Goal: Task Accomplishment & Management: Use online tool/utility

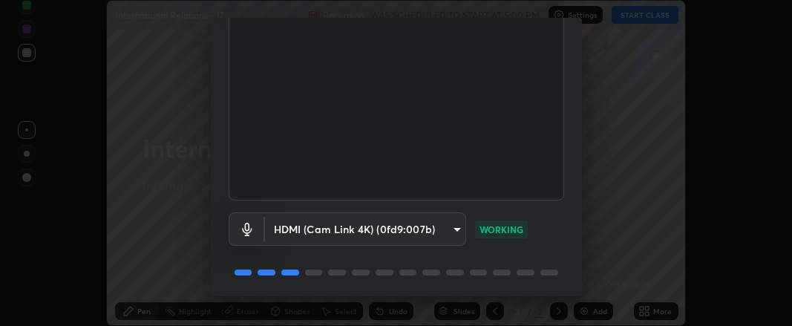
scroll to position [160, 0]
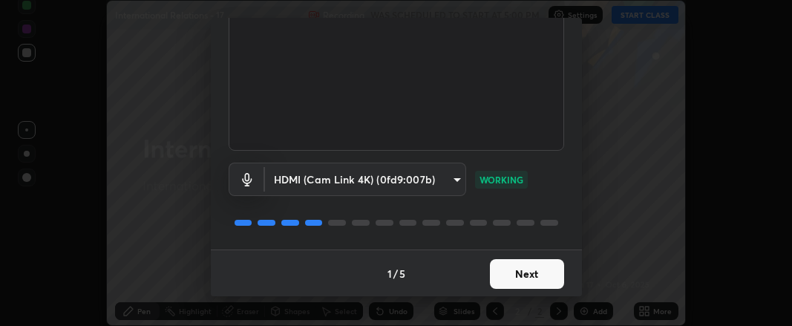
click at [514, 272] on button "Next" at bounding box center [527, 274] width 74 height 30
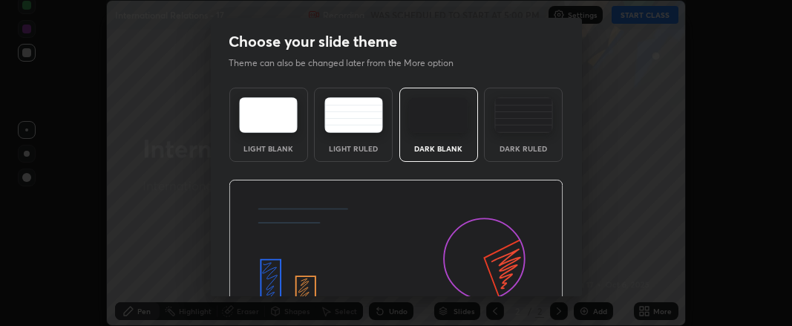
click at [520, 275] on img at bounding box center [396, 274] width 335 height 189
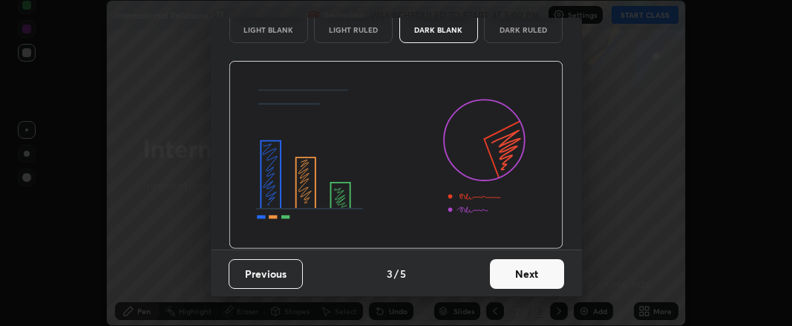
click at [524, 274] on button "Next" at bounding box center [527, 274] width 74 height 30
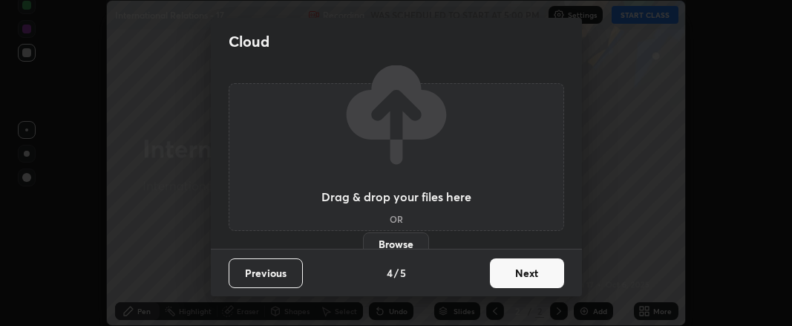
click at [528, 275] on button "Next" at bounding box center [527, 273] width 74 height 30
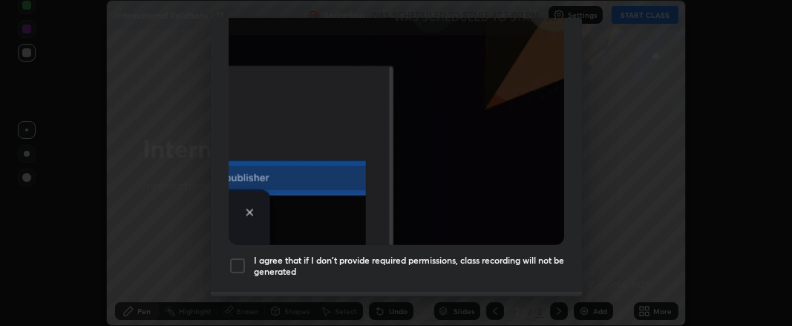
scroll to position [463, 0]
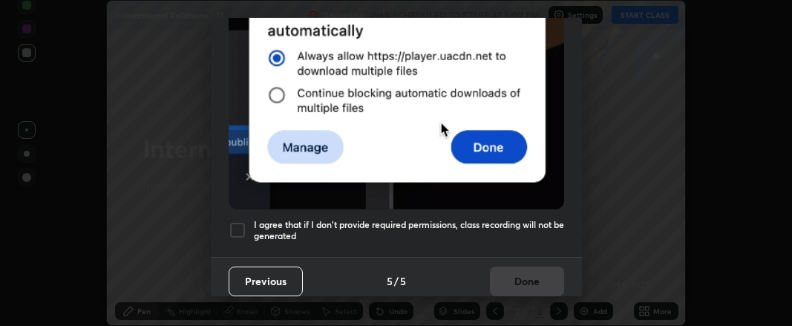
click at [240, 221] on div at bounding box center [238, 230] width 18 height 18
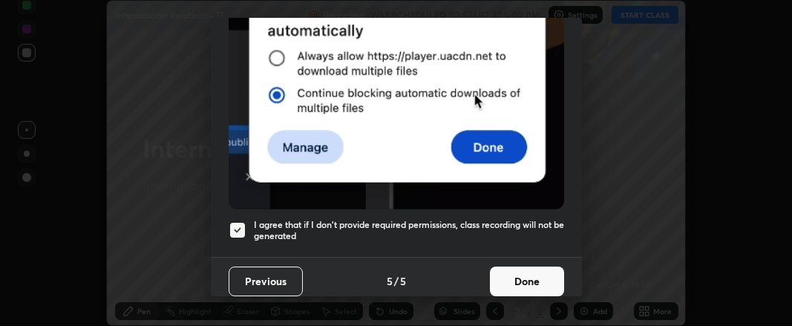
click at [490, 272] on button "Done" at bounding box center [527, 281] width 74 height 30
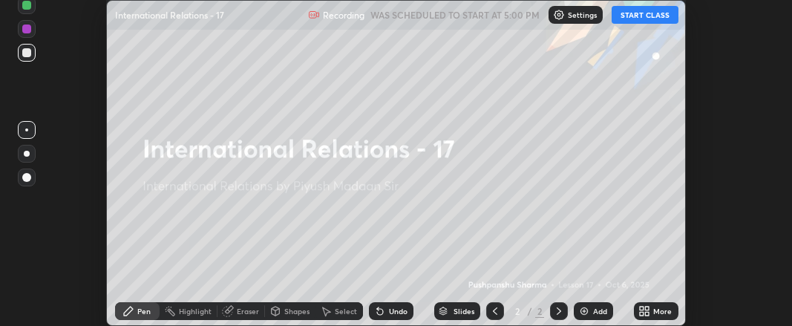
click at [643, 310] on icon at bounding box center [642, 309] width 4 height 4
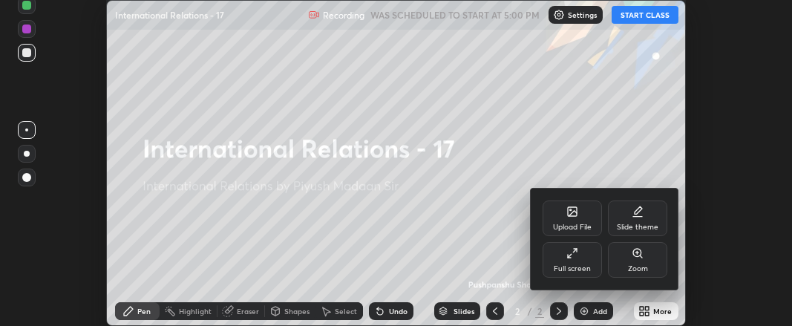
click at [572, 220] on div "Upload File" at bounding box center [572, 218] width 59 height 36
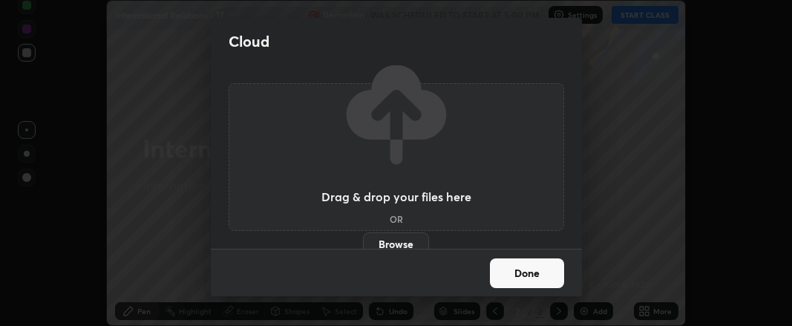
click at [395, 238] on label "Browse" at bounding box center [396, 244] width 66 height 24
click at [363, 238] on input "Browse" at bounding box center [363, 244] width 0 height 24
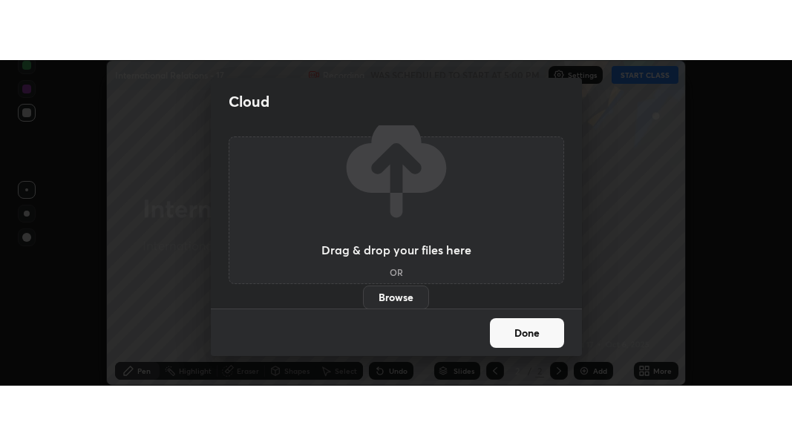
scroll to position [0, 0]
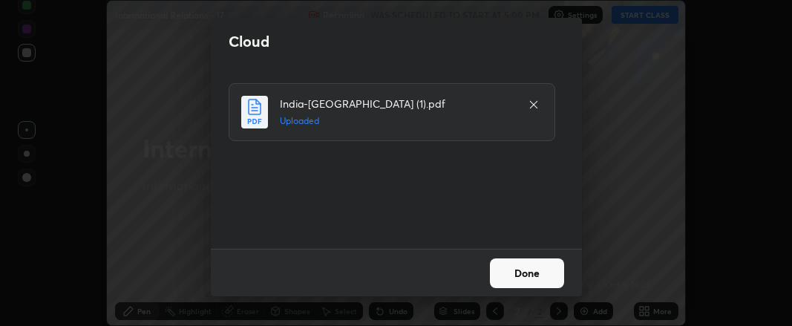
click at [520, 271] on button "Done" at bounding box center [527, 273] width 74 height 30
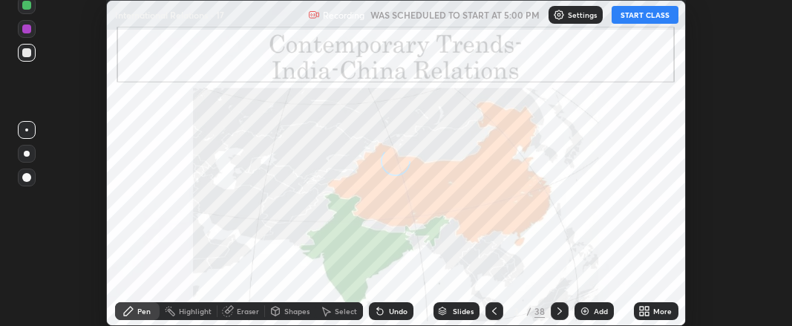
click at [647, 307] on icon at bounding box center [648, 309] width 4 height 4
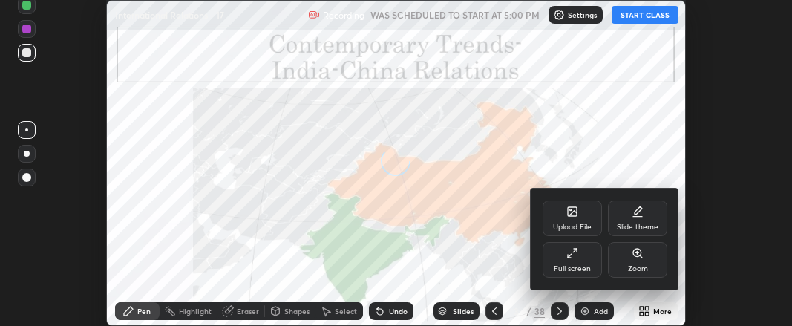
click at [578, 258] on div "Full screen" at bounding box center [572, 260] width 59 height 36
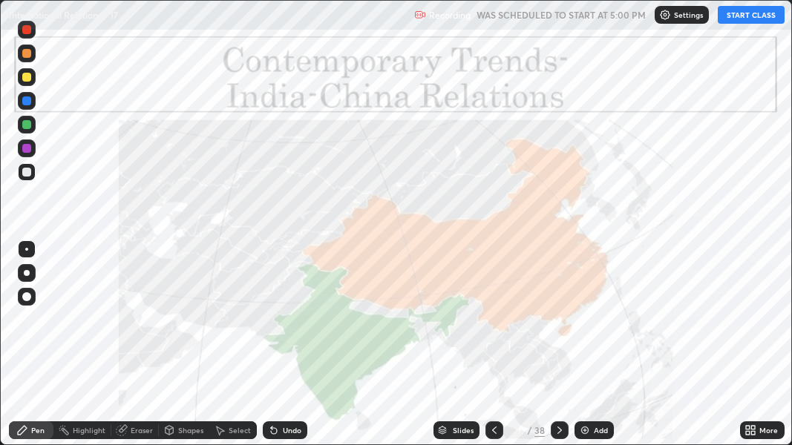
scroll to position [445, 792]
click at [588, 325] on img at bounding box center [585, 431] width 12 height 12
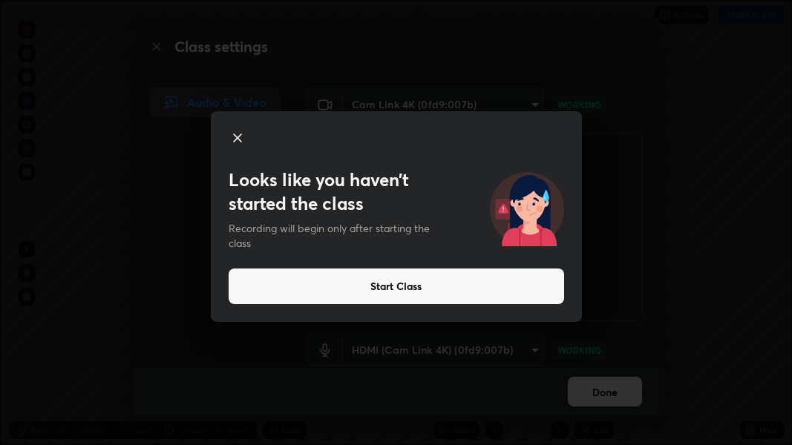
click at [440, 288] on button "Start Class" at bounding box center [397, 287] width 336 height 36
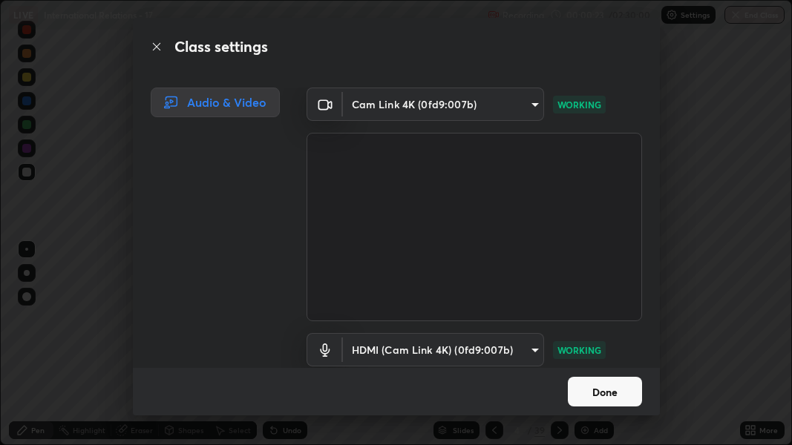
click at [613, 325] on button "Done" at bounding box center [605, 392] width 74 height 30
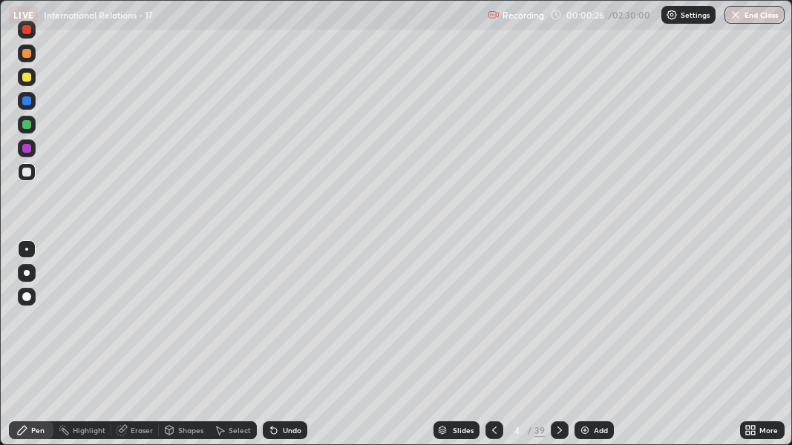
click at [28, 75] on div at bounding box center [26, 77] width 9 height 9
click at [131, 325] on div "Eraser" at bounding box center [142, 430] width 22 height 7
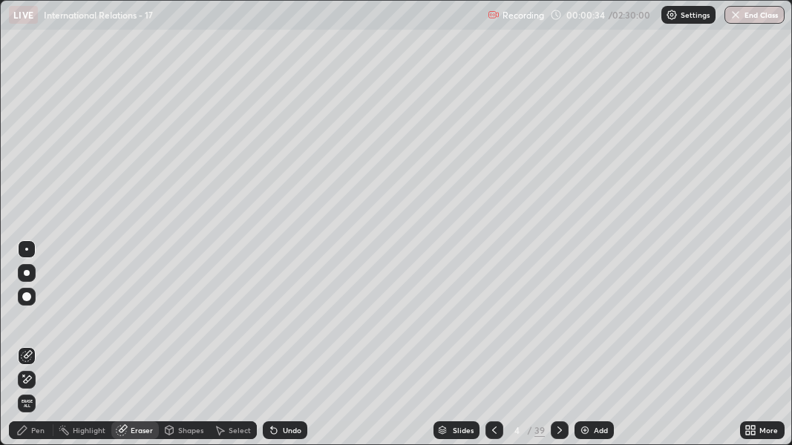
click at [24, 296] on div at bounding box center [26, 296] width 9 height 9
click at [30, 325] on div "Pen" at bounding box center [31, 431] width 45 height 18
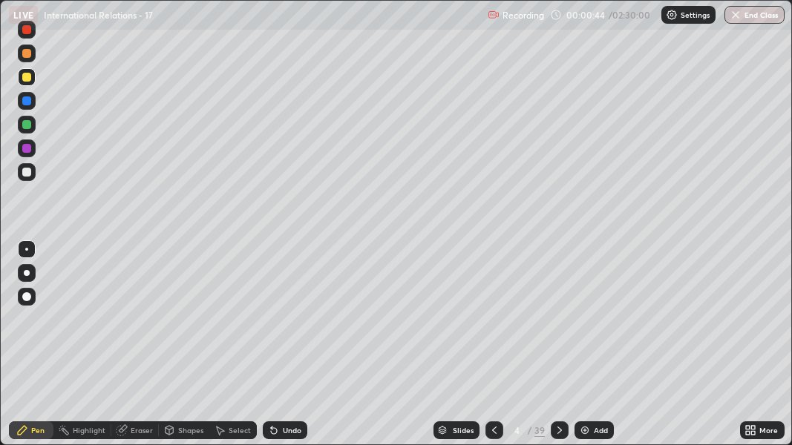
click at [24, 303] on div at bounding box center [27, 297] width 18 height 18
click at [558, 325] on icon at bounding box center [560, 431] width 12 height 12
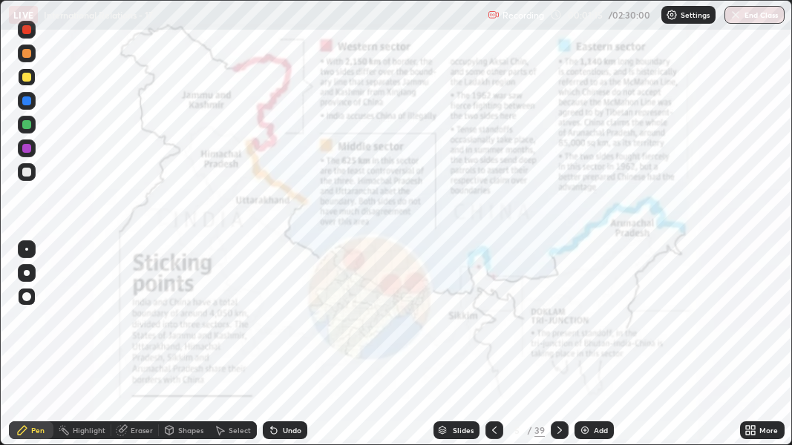
click at [491, 325] on icon at bounding box center [494, 431] width 12 height 12
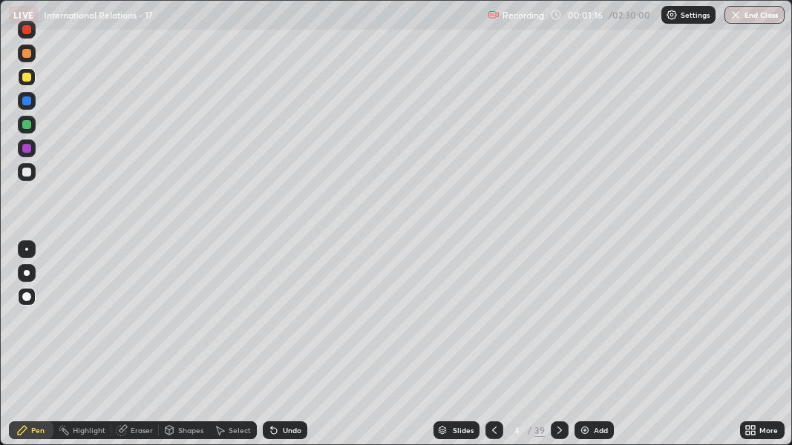
click at [492, 325] on icon at bounding box center [494, 430] width 4 height 7
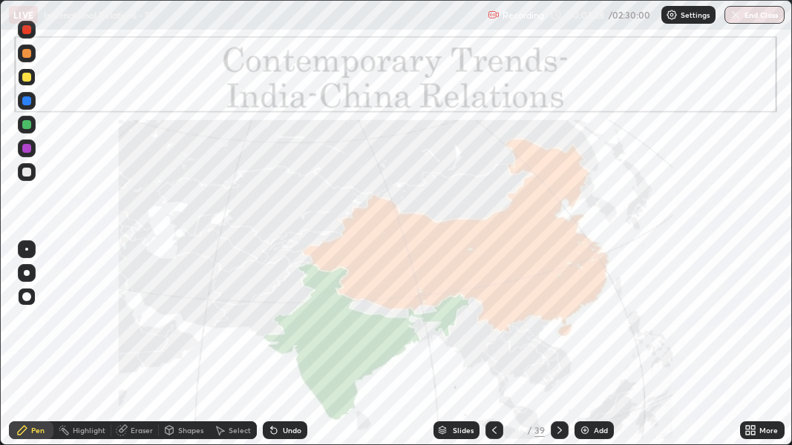
click at [492, 325] on icon at bounding box center [494, 431] width 12 height 12
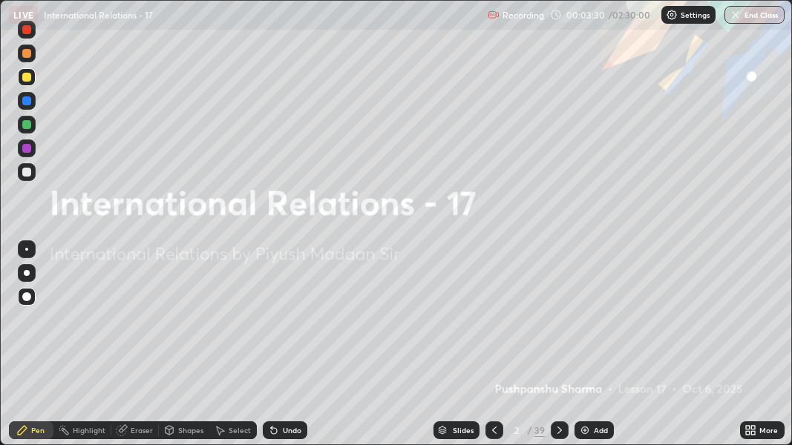
click at [558, 325] on icon at bounding box center [560, 431] width 12 height 12
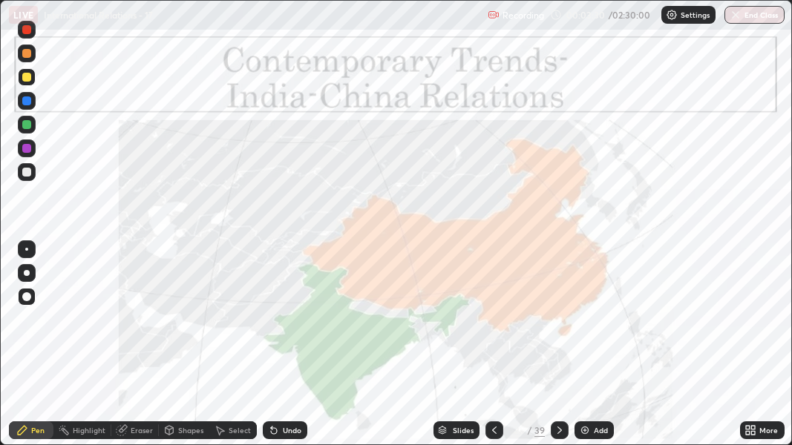
click at [559, 325] on icon at bounding box center [560, 431] width 12 height 12
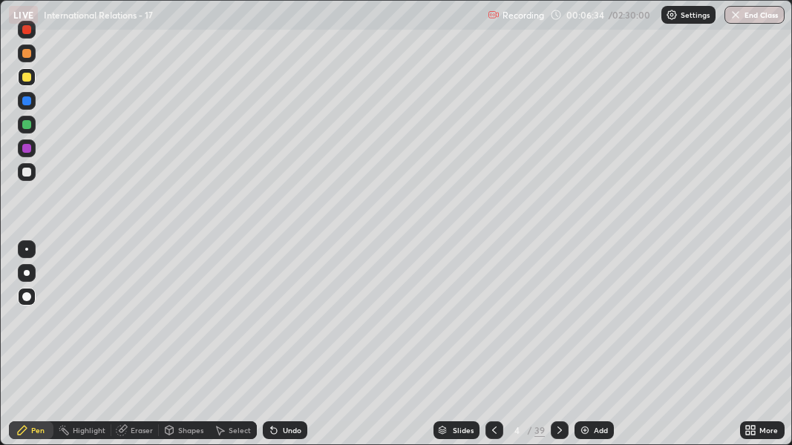
click at [583, 325] on img at bounding box center [585, 431] width 12 height 12
click at [487, 325] on div at bounding box center [494, 431] width 18 height 18
click at [560, 325] on icon at bounding box center [560, 430] width 4 height 7
click at [586, 325] on img at bounding box center [586, 431] width 12 height 12
click at [494, 325] on icon at bounding box center [495, 431] width 12 height 12
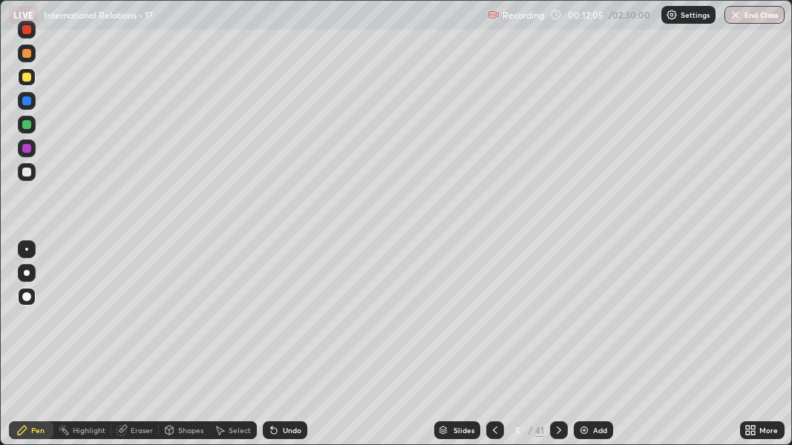
click at [500, 325] on div at bounding box center [495, 431] width 18 height 18
click at [566, 325] on div at bounding box center [559, 431] width 18 height 18
click at [557, 325] on icon at bounding box center [559, 431] width 12 height 12
click at [560, 325] on icon at bounding box center [559, 431] width 12 height 12
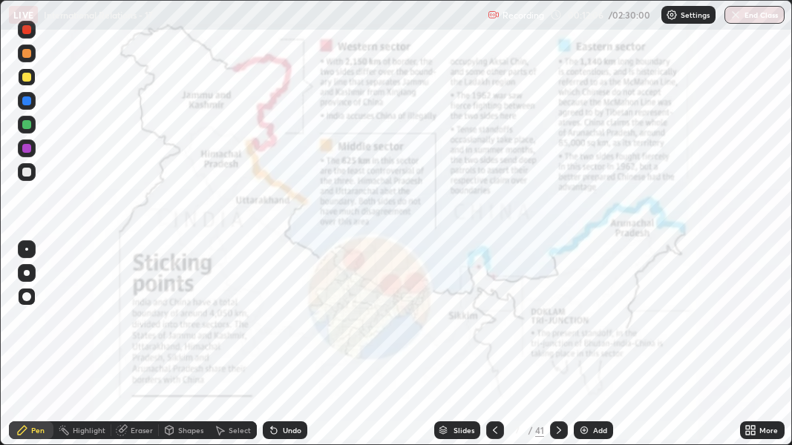
click at [559, 325] on icon at bounding box center [559, 431] width 12 height 12
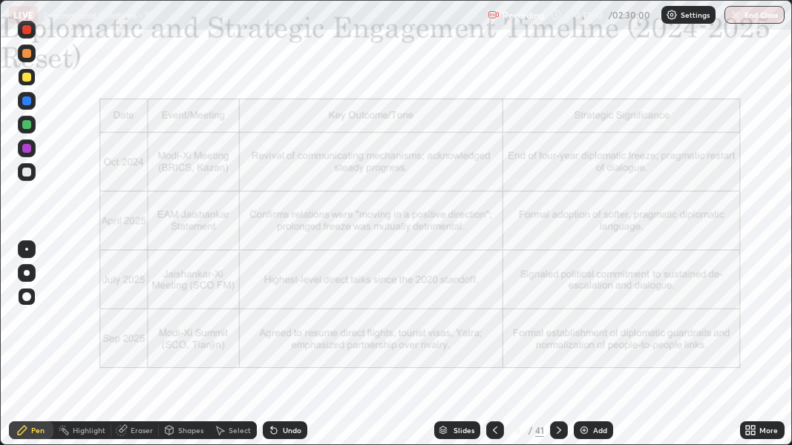
click at [488, 325] on div at bounding box center [495, 431] width 18 height 18
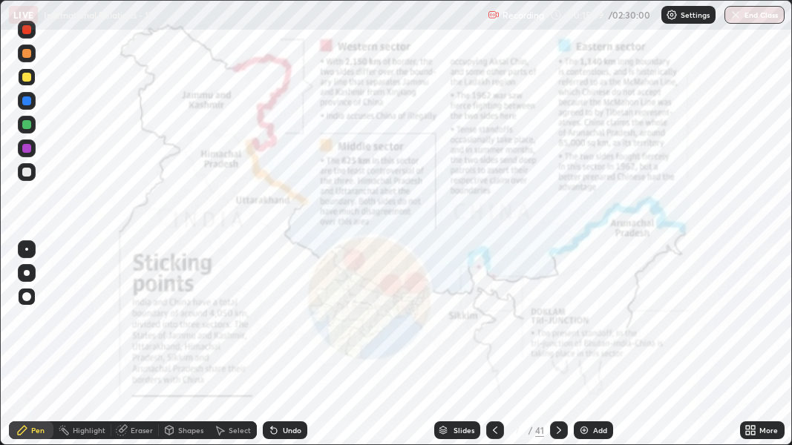
click at [494, 325] on icon at bounding box center [495, 431] width 12 height 12
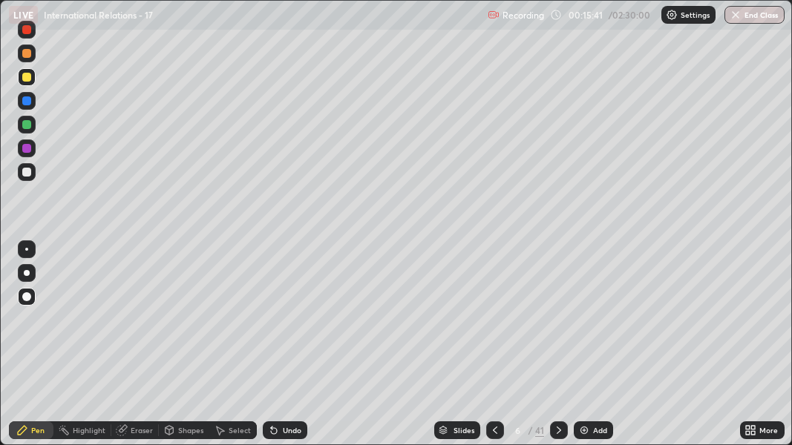
click at [500, 325] on div at bounding box center [495, 431] width 18 height 18
click at [494, 325] on icon at bounding box center [495, 431] width 12 height 12
click at [557, 325] on icon at bounding box center [559, 430] width 4 height 7
click at [584, 325] on img at bounding box center [584, 431] width 12 height 12
click at [24, 53] on div at bounding box center [26, 53] width 9 height 9
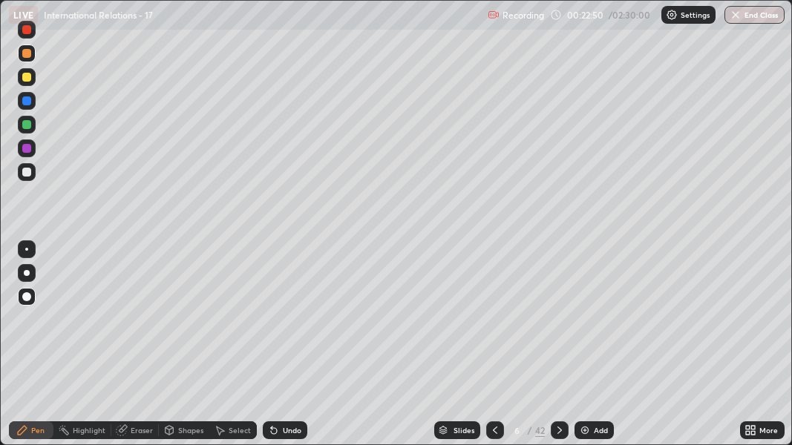
click at [32, 77] on div at bounding box center [27, 77] width 18 height 18
click at [23, 53] on div at bounding box center [26, 53] width 9 height 9
click at [30, 102] on div at bounding box center [26, 101] width 9 height 9
click at [494, 325] on icon at bounding box center [495, 430] width 4 height 7
click at [558, 325] on icon at bounding box center [560, 431] width 12 height 12
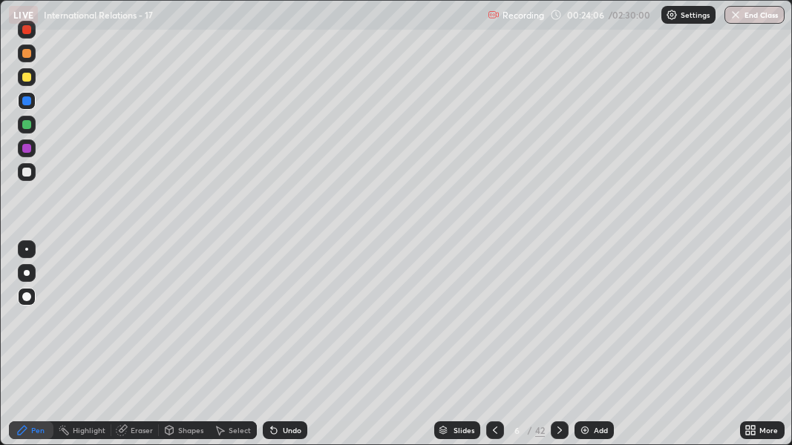
click at [494, 325] on icon at bounding box center [495, 431] width 12 height 12
click at [25, 76] on div at bounding box center [26, 77] width 9 height 9
click at [411, 325] on div "Slides 5 / 42 Add" at bounding box center [523, 431] width 433 height 30
click at [467, 325] on div "Slides" at bounding box center [457, 431] width 46 height 18
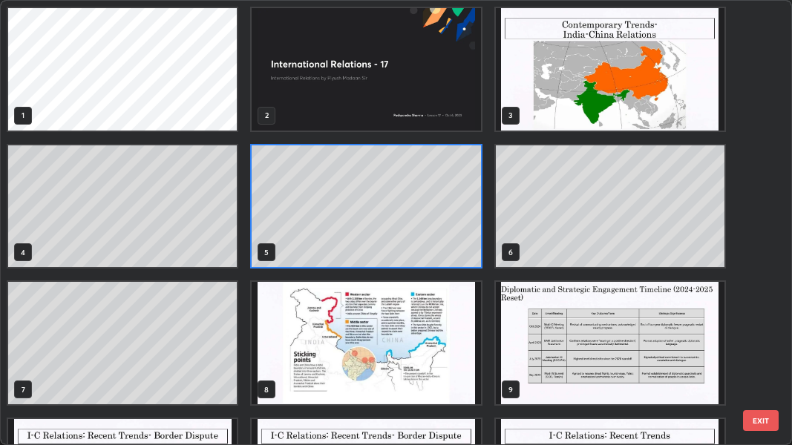
scroll to position [439, 783]
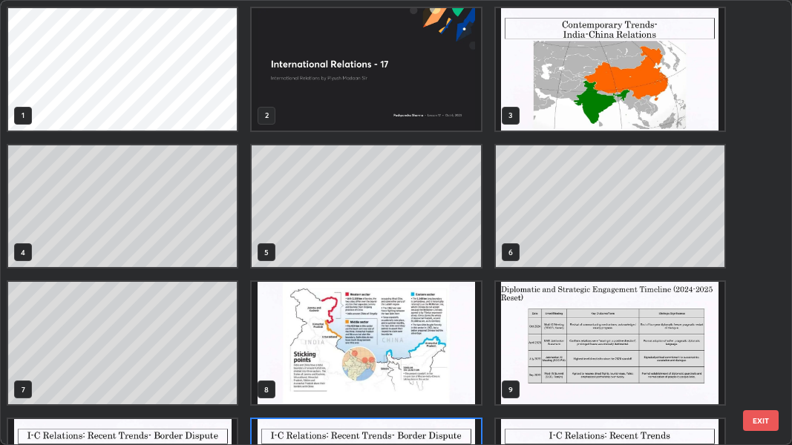
scroll to position [104, 0]
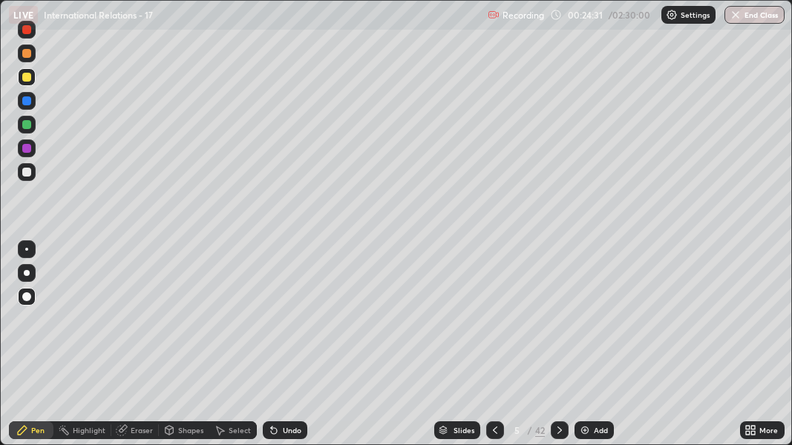
click at [473, 325] on div "Slides" at bounding box center [457, 431] width 46 height 18
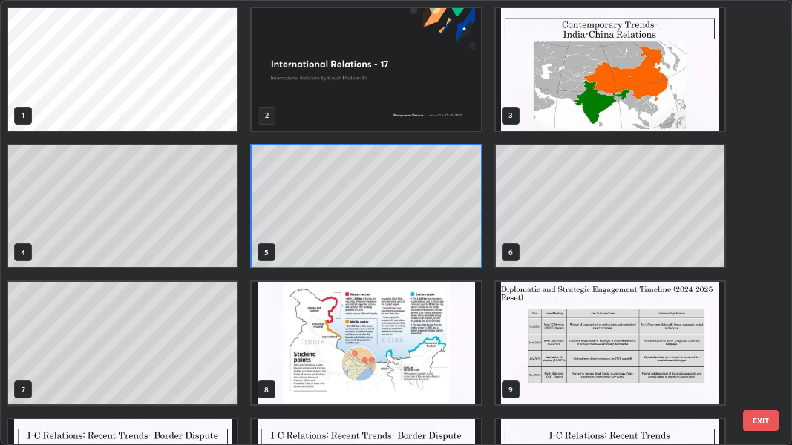
scroll to position [0, 0]
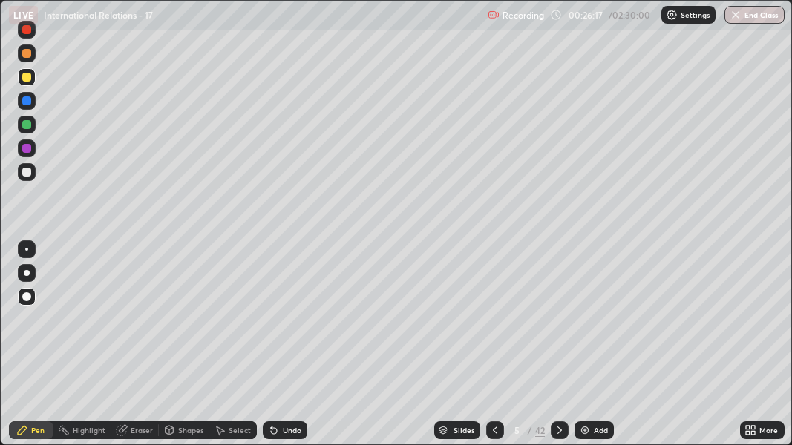
click at [558, 325] on icon at bounding box center [560, 431] width 12 height 12
click at [493, 325] on icon at bounding box center [495, 430] width 4 height 7
click at [580, 325] on img at bounding box center [585, 431] width 12 height 12
click at [493, 325] on icon at bounding box center [494, 431] width 12 height 12
click at [557, 325] on icon at bounding box center [560, 431] width 12 height 12
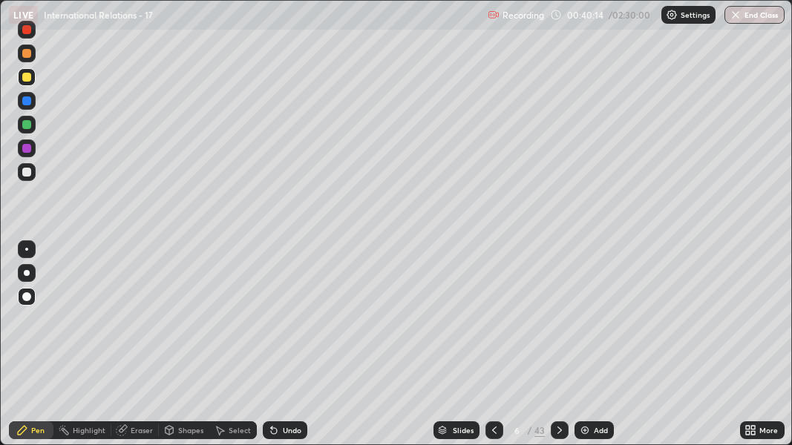
click at [493, 325] on icon at bounding box center [494, 431] width 12 height 12
click at [558, 325] on icon at bounding box center [560, 431] width 12 height 12
click at [491, 325] on icon at bounding box center [494, 431] width 12 height 12
click at [490, 325] on icon at bounding box center [494, 431] width 12 height 12
click at [582, 325] on img at bounding box center [585, 431] width 12 height 12
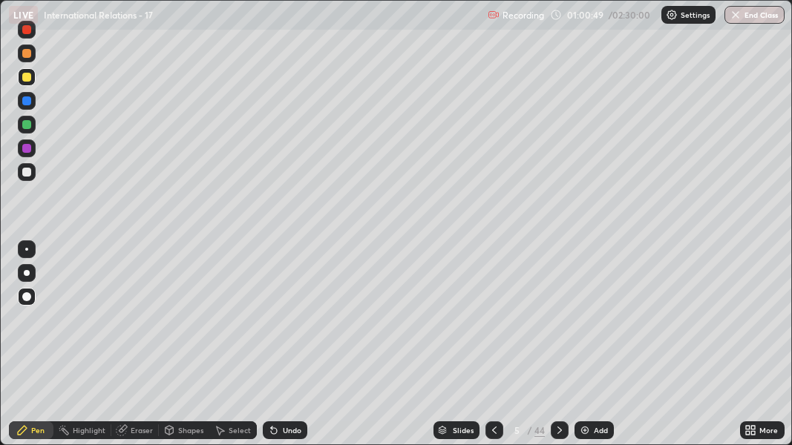
click at [40, 325] on div "Erase all" at bounding box center [27, 223] width 36 height 386
click at [558, 325] on icon at bounding box center [560, 431] width 12 height 12
click at [558, 325] on icon at bounding box center [559, 430] width 4 height 7
click at [557, 325] on icon at bounding box center [560, 431] width 12 height 12
click at [559, 325] on icon at bounding box center [559, 430] width 4 height 7
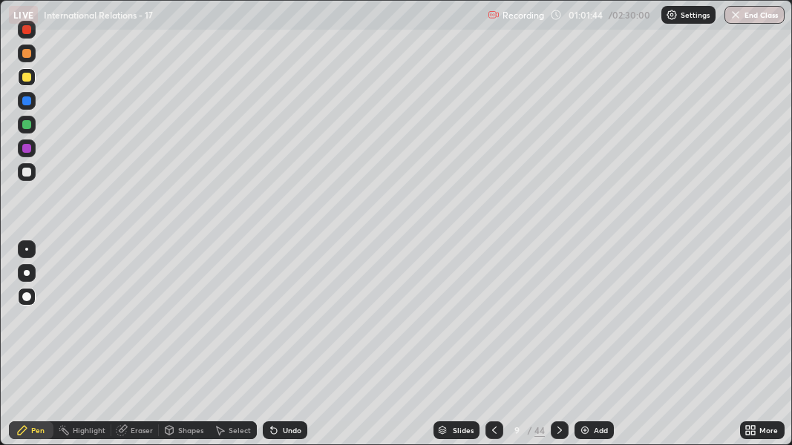
click at [559, 325] on icon at bounding box center [560, 431] width 12 height 12
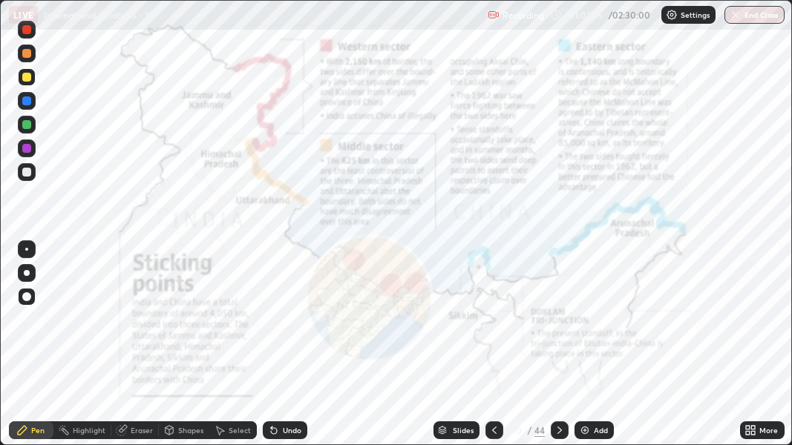
click at [560, 325] on icon at bounding box center [560, 431] width 12 height 12
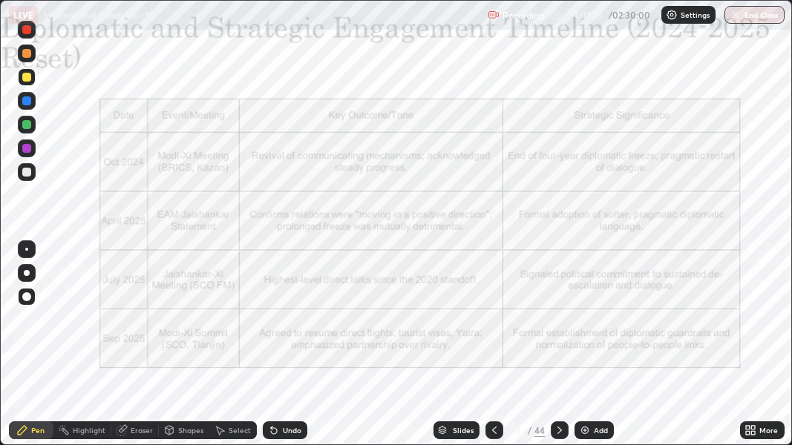
click at [560, 325] on icon at bounding box center [559, 430] width 4 height 7
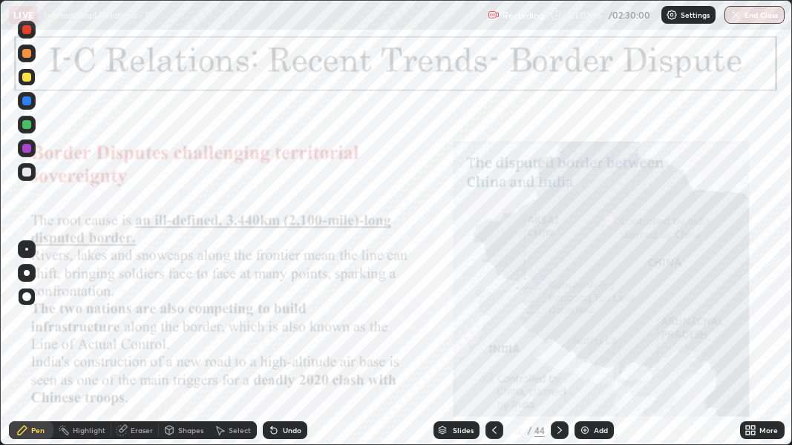
click at [563, 325] on div at bounding box center [560, 431] width 18 height 18
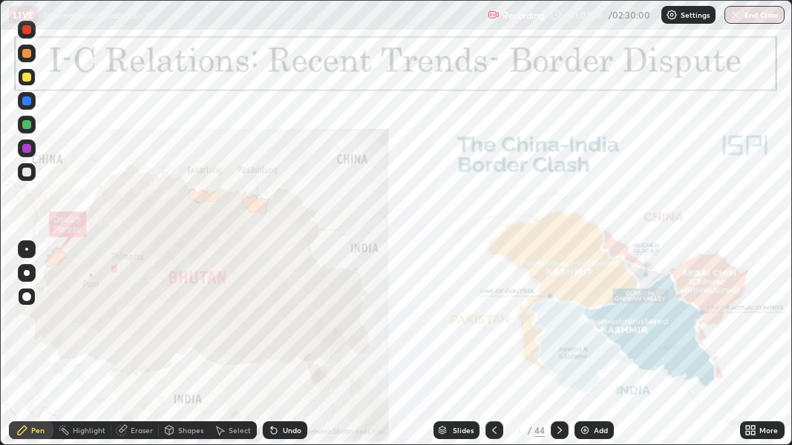
click at [564, 325] on div at bounding box center [560, 431] width 18 height 18
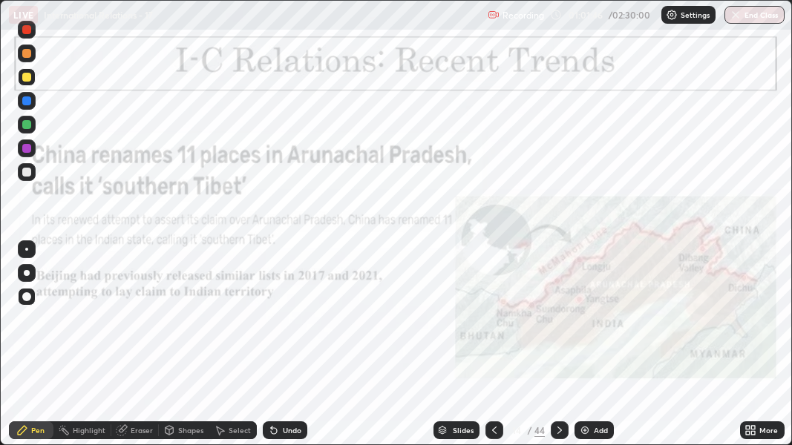
click at [563, 325] on icon at bounding box center [560, 431] width 12 height 12
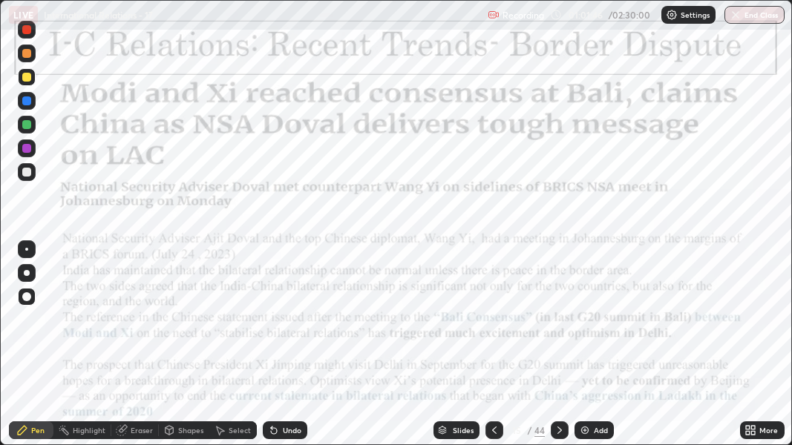
click at [564, 325] on icon at bounding box center [560, 431] width 12 height 12
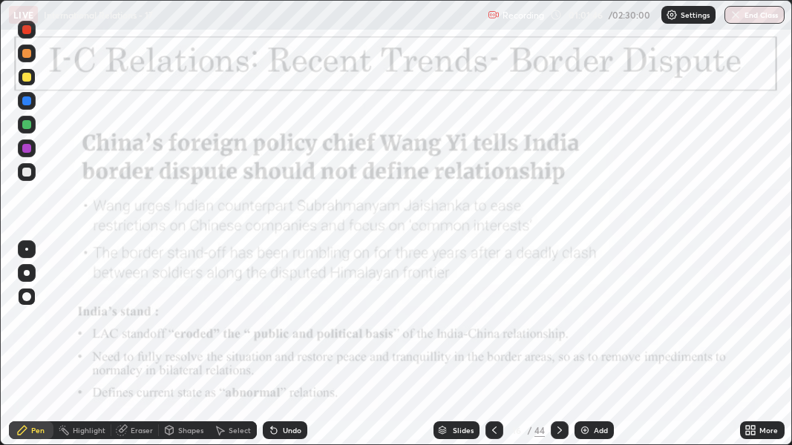
click at [559, 325] on icon at bounding box center [560, 431] width 12 height 12
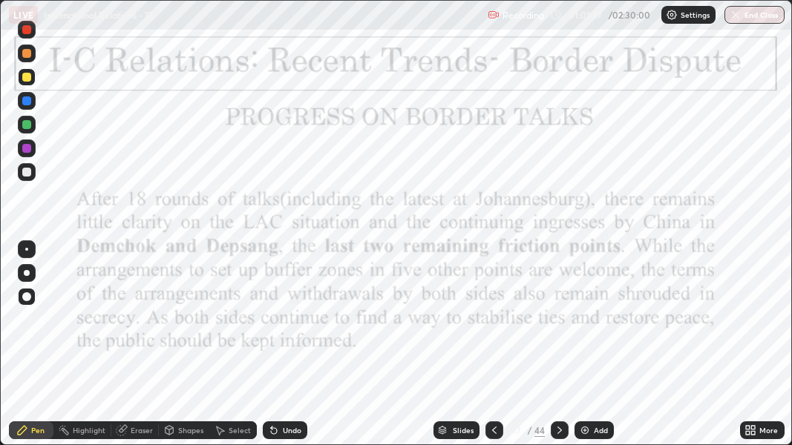
click at [558, 325] on icon at bounding box center [560, 431] width 12 height 12
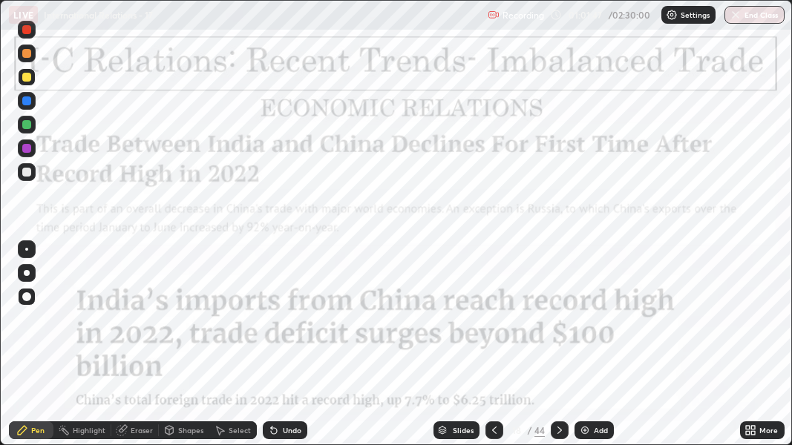
click at [559, 325] on icon at bounding box center [560, 431] width 12 height 12
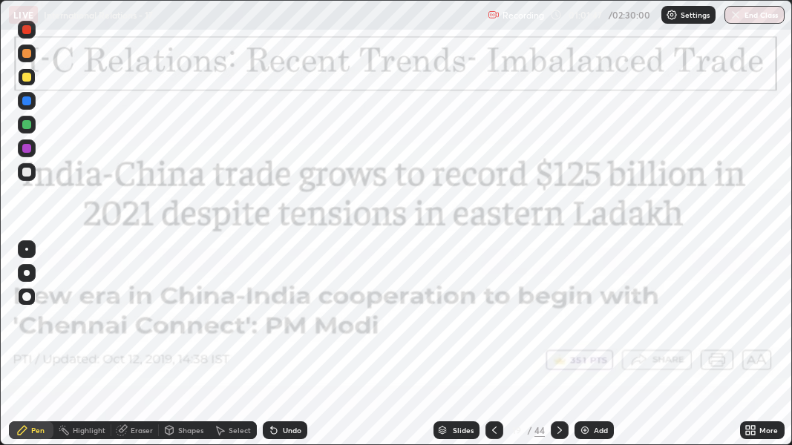
click at [565, 325] on div at bounding box center [560, 431] width 18 height 18
click at [563, 325] on icon at bounding box center [560, 431] width 12 height 12
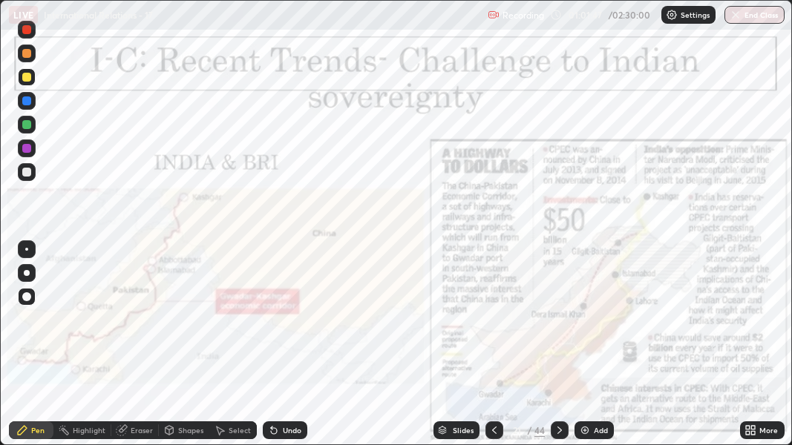
click at [564, 325] on div at bounding box center [560, 431] width 18 height 18
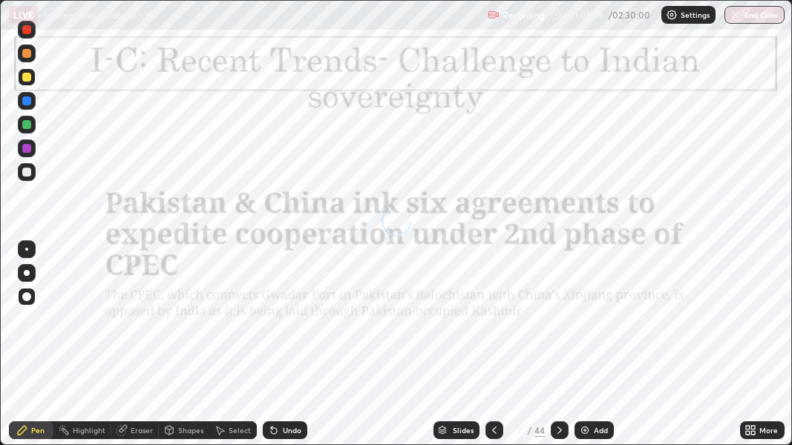
click at [558, 325] on icon at bounding box center [560, 431] width 12 height 12
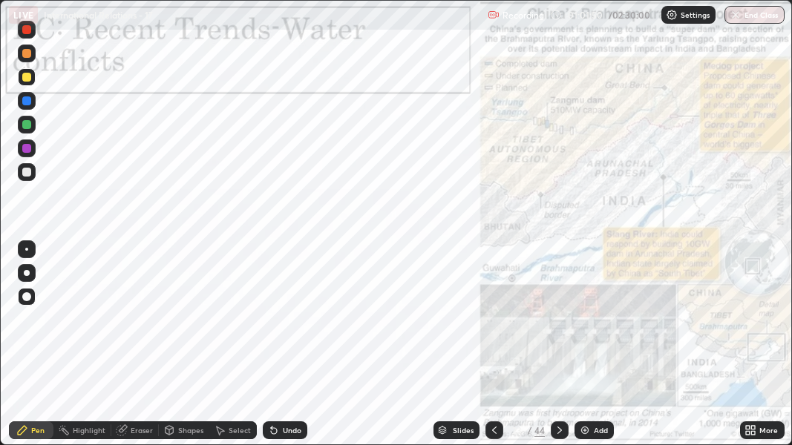
click at [567, 325] on div at bounding box center [560, 431] width 18 height 18
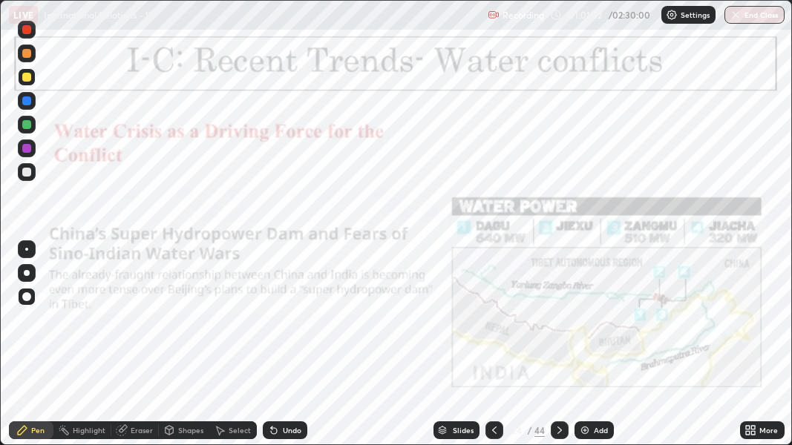
click at [558, 325] on icon at bounding box center [560, 431] width 12 height 12
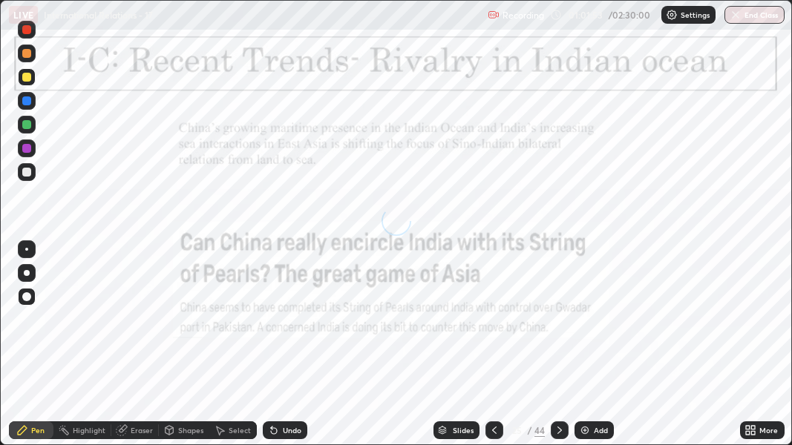
click at [558, 325] on icon at bounding box center [560, 431] width 12 height 12
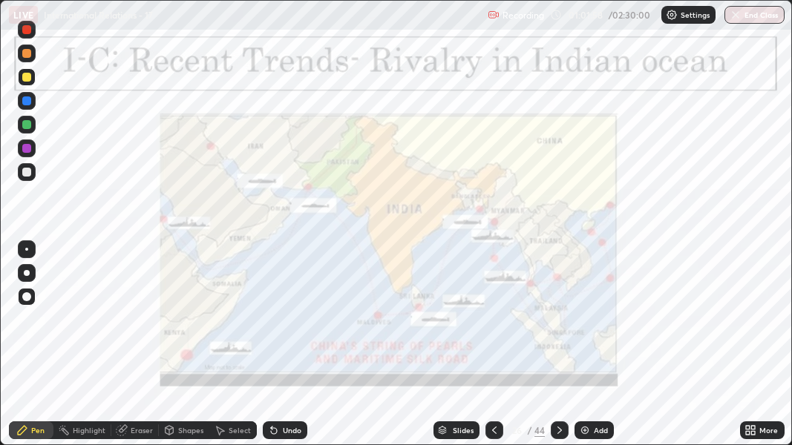
click at [565, 325] on div at bounding box center [560, 431] width 18 height 18
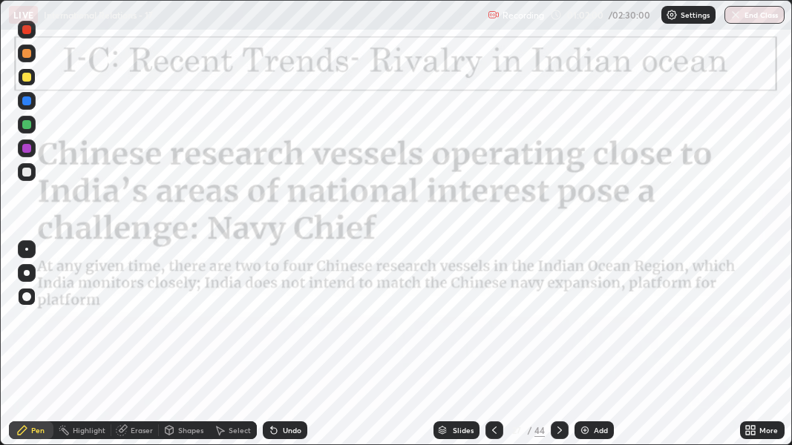
click at [558, 325] on icon at bounding box center [560, 431] width 12 height 12
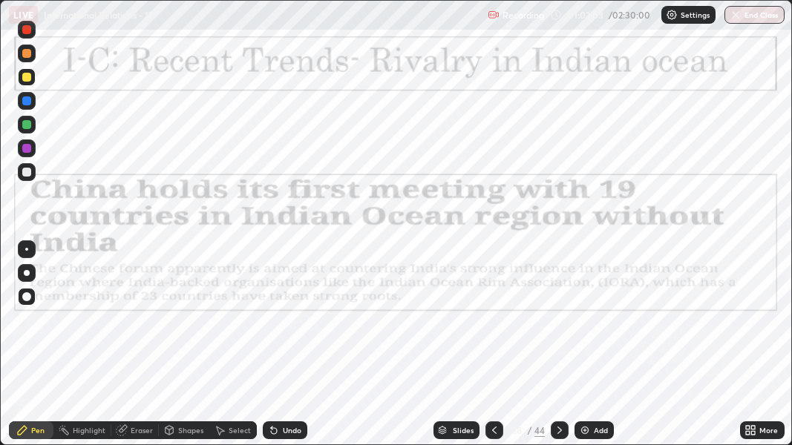
click at [493, 325] on icon at bounding box center [494, 431] width 12 height 12
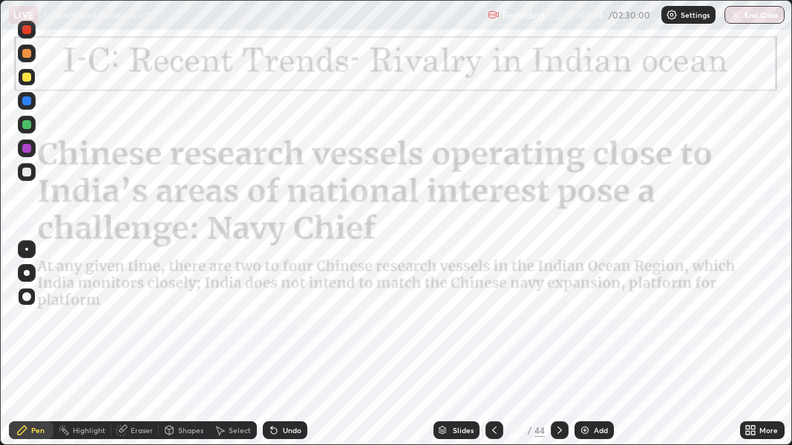
click at [493, 325] on icon at bounding box center [494, 430] width 4 height 7
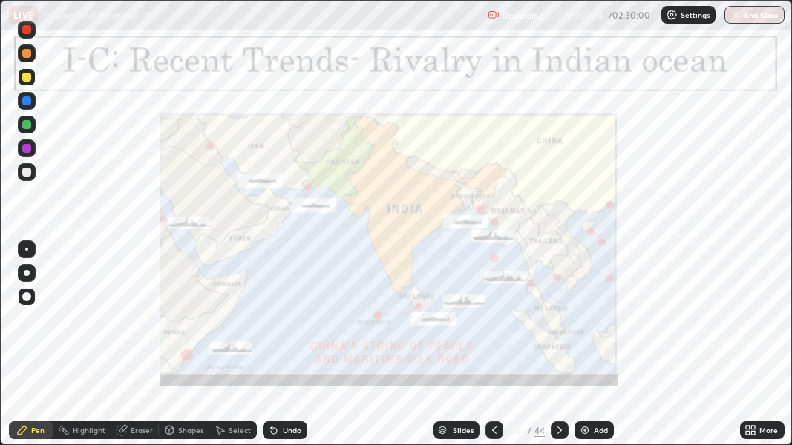
click at [494, 325] on icon at bounding box center [494, 431] width 12 height 12
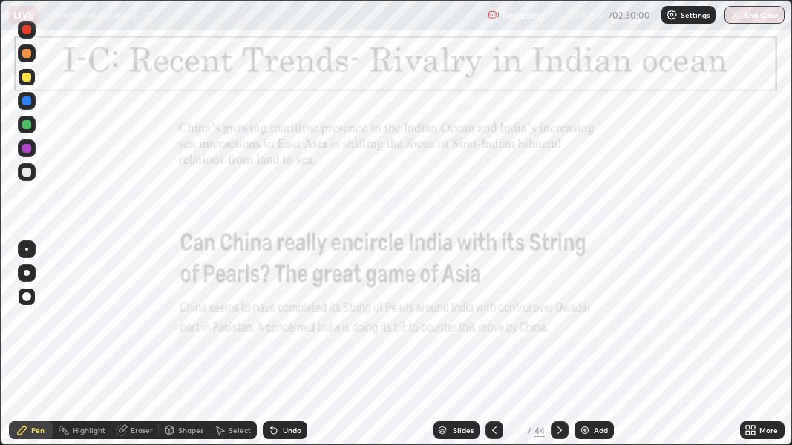
click at [494, 325] on icon at bounding box center [494, 431] width 12 height 12
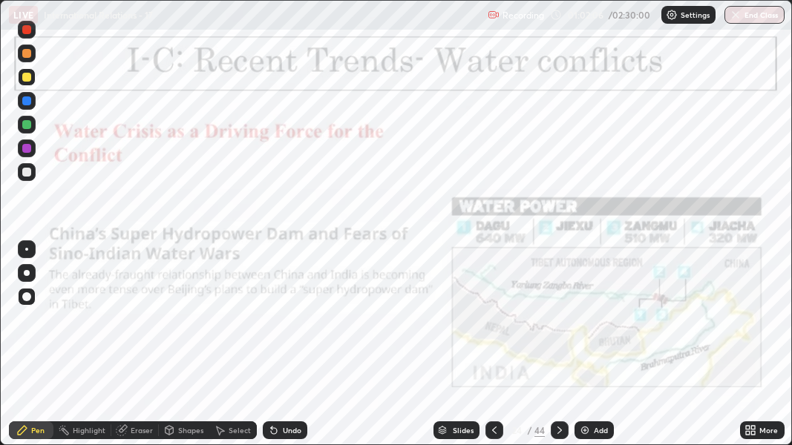
click at [493, 325] on icon at bounding box center [494, 431] width 12 height 12
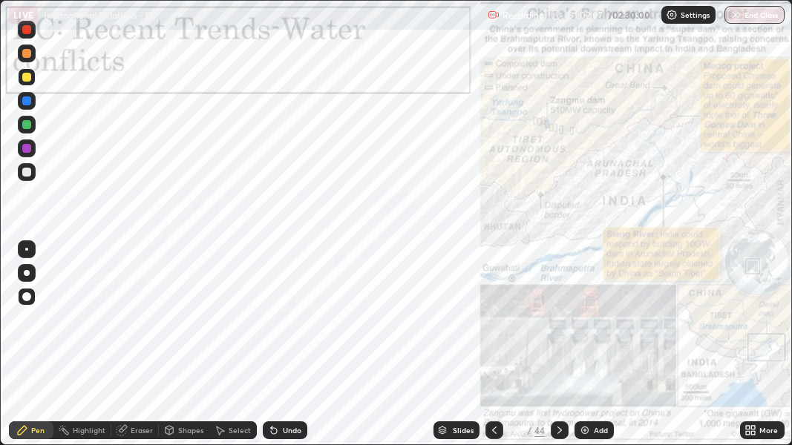
click at [494, 325] on icon at bounding box center [494, 431] width 12 height 12
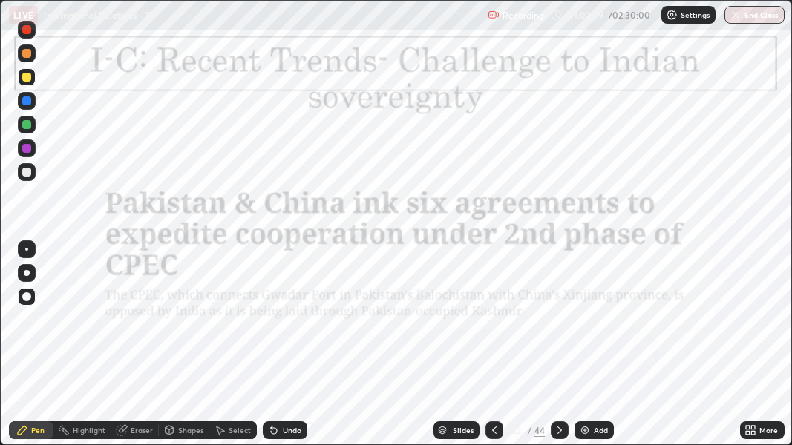
click at [491, 325] on icon at bounding box center [494, 431] width 12 height 12
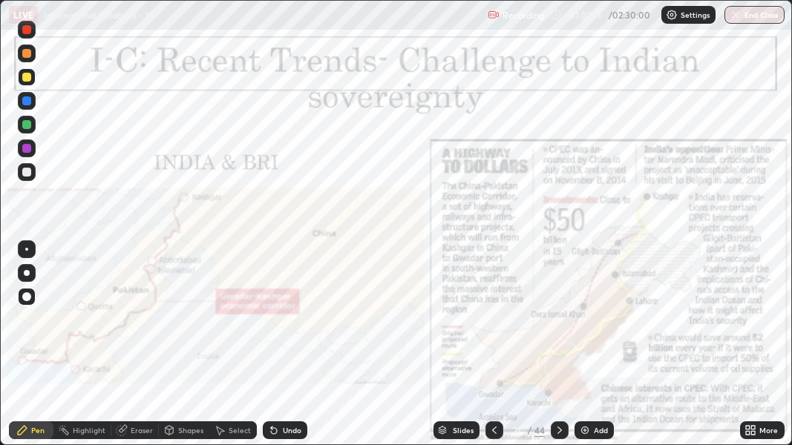
click at [492, 325] on icon at bounding box center [494, 431] width 12 height 12
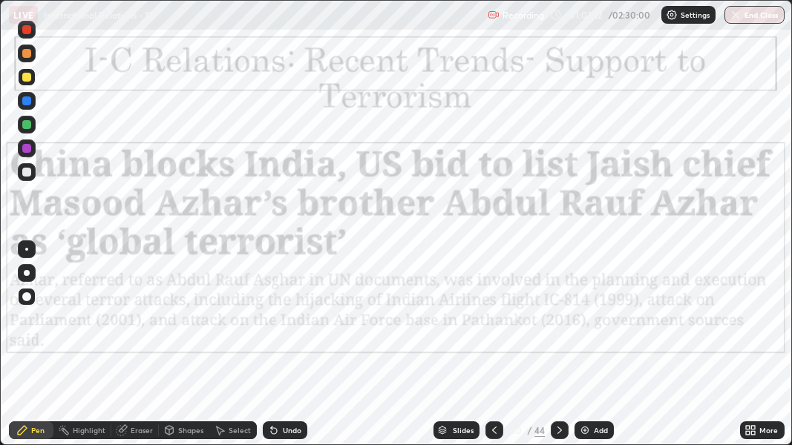
click at [493, 325] on icon at bounding box center [494, 431] width 12 height 12
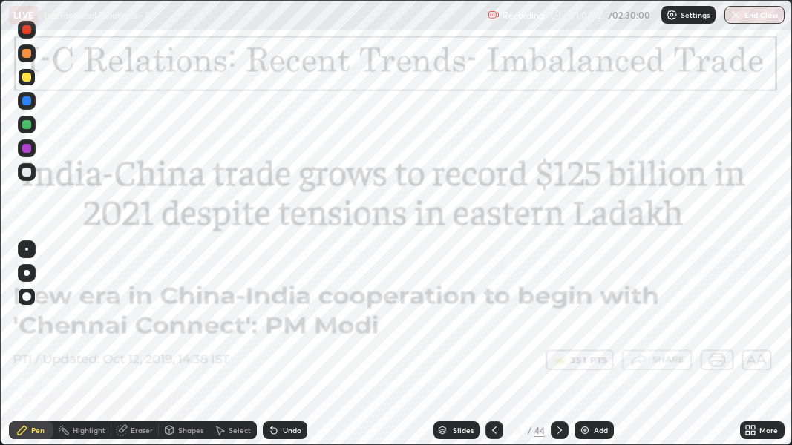
click at [493, 325] on icon at bounding box center [494, 431] width 12 height 12
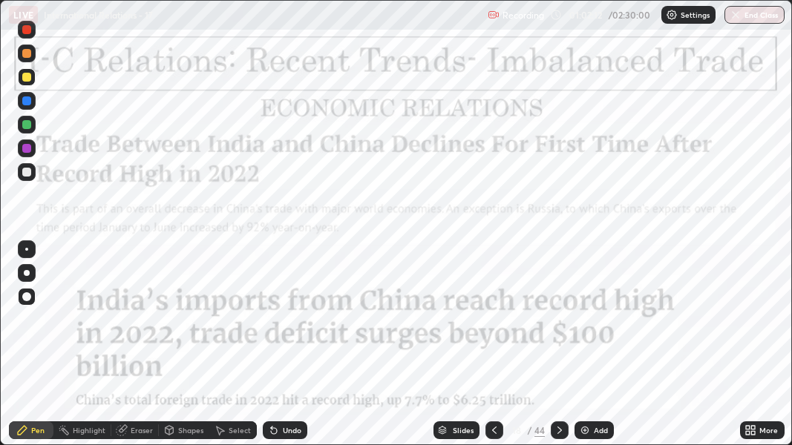
click at [493, 325] on icon at bounding box center [494, 431] width 12 height 12
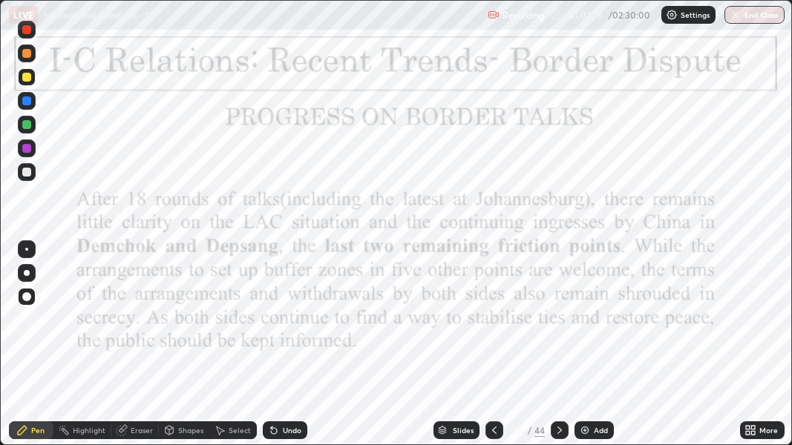
click at [493, 325] on icon at bounding box center [494, 431] width 12 height 12
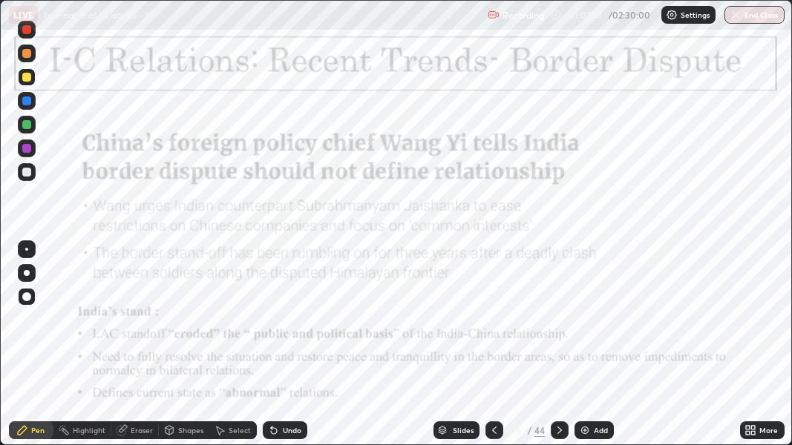
click at [493, 325] on icon at bounding box center [494, 431] width 12 height 12
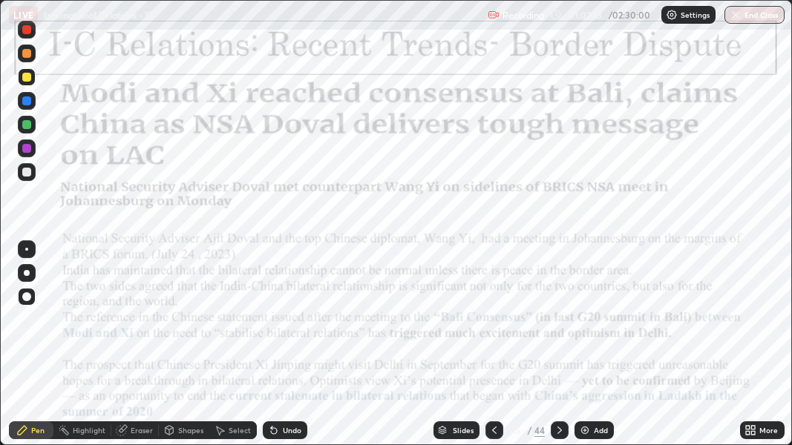
click at [500, 325] on div at bounding box center [494, 431] width 18 height 18
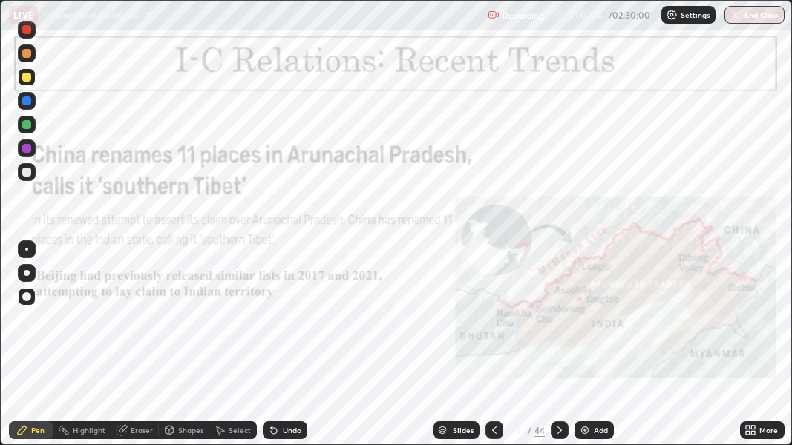
click at [493, 325] on icon at bounding box center [494, 431] width 12 height 12
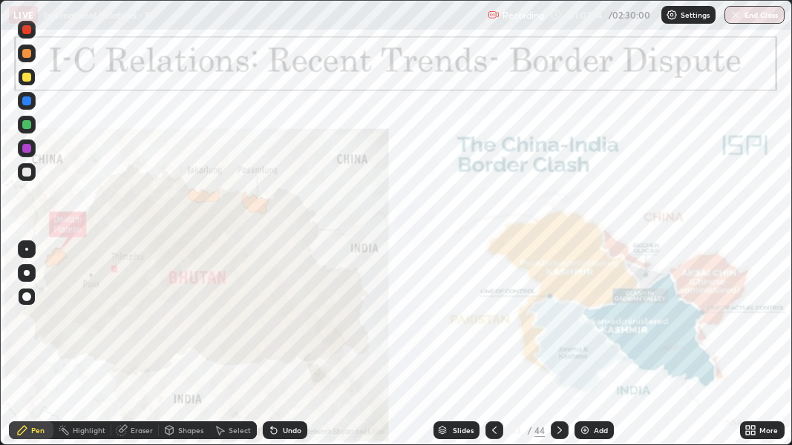
click at [493, 325] on icon at bounding box center [494, 431] width 12 height 12
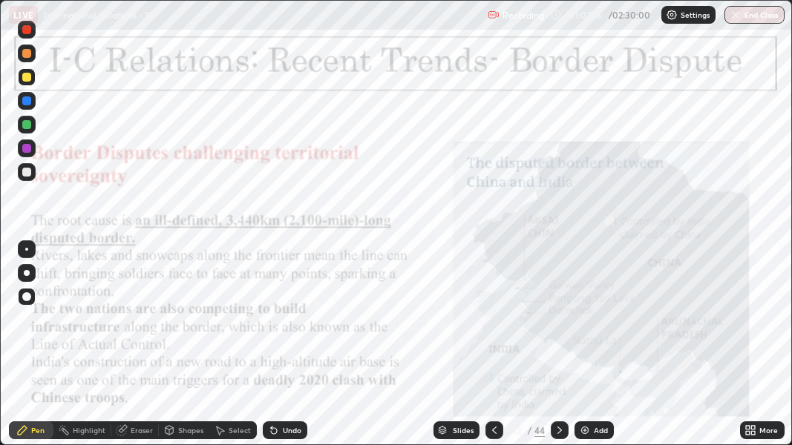
click at [455, 325] on div "Slides" at bounding box center [463, 430] width 21 height 7
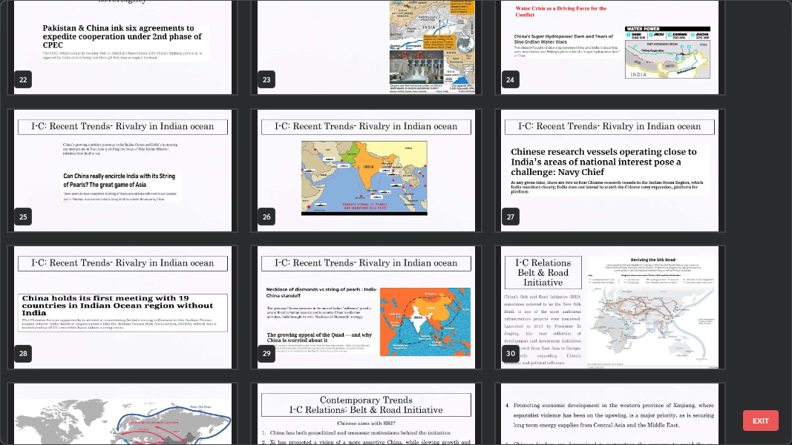
scroll to position [997, 0]
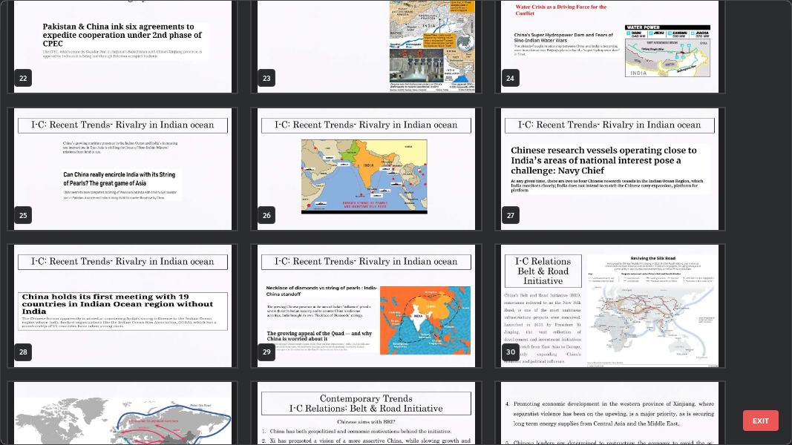
click at [452, 321] on img "grid" at bounding box center [366, 306] width 229 height 122
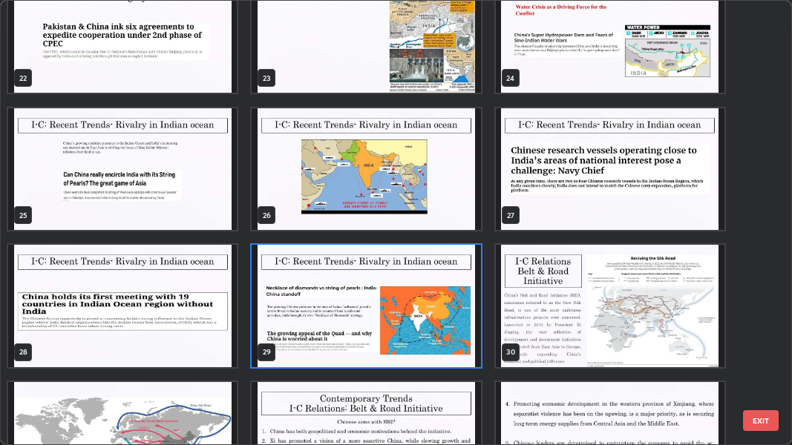
click at [448, 324] on img "grid" at bounding box center [366, 306] width 229 height 122
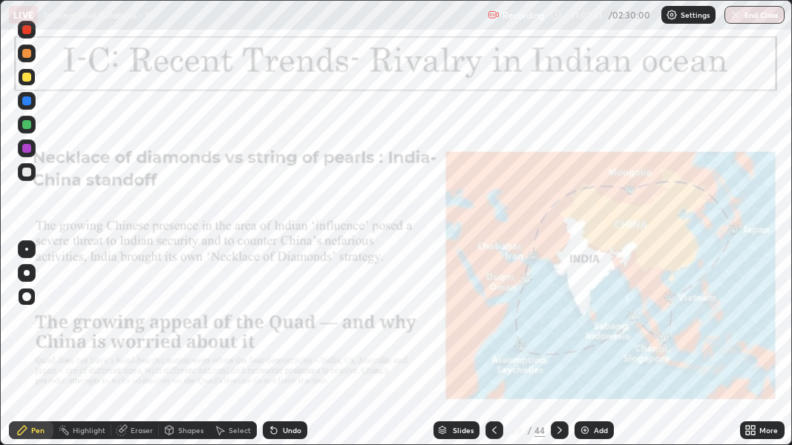
click at [448, 324] on img "grid" at bounding box center [366, 306] width 229 height 122
click at [493, 325] on icon at bounding box center [494, 431] width 12 height 12
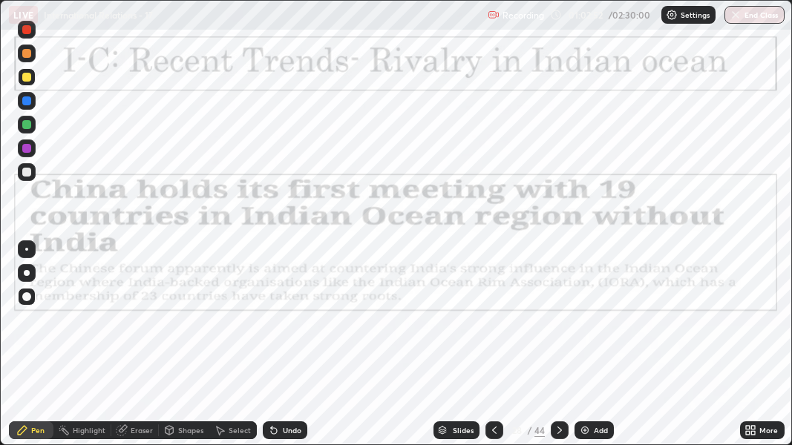
click at [485, 325] on div at bounding box center [494, 431] width 18 height 18
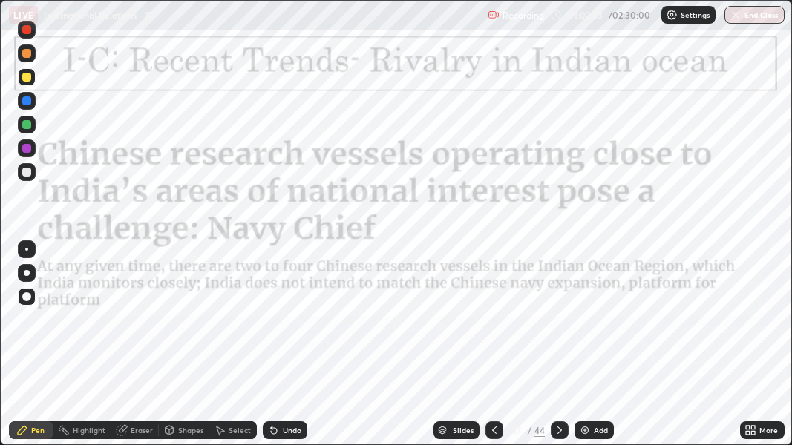
click at [493, 325] on icon at bounding box center [494, 431] width 12 height 12
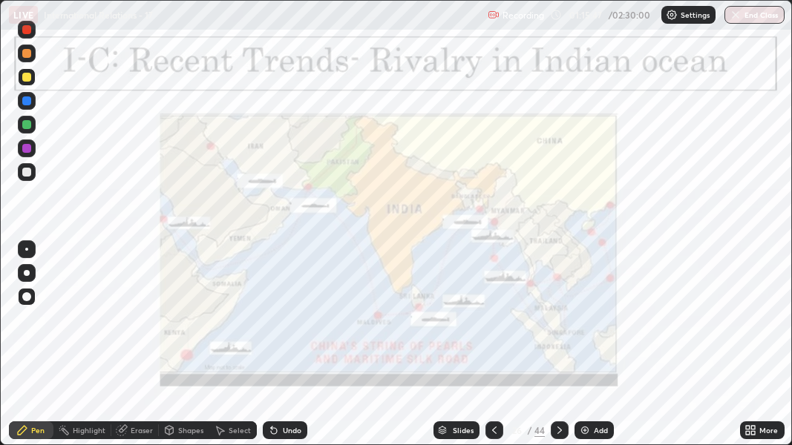
click at [583, 325] on img at bounding box center [585, 431] width 12 height 12
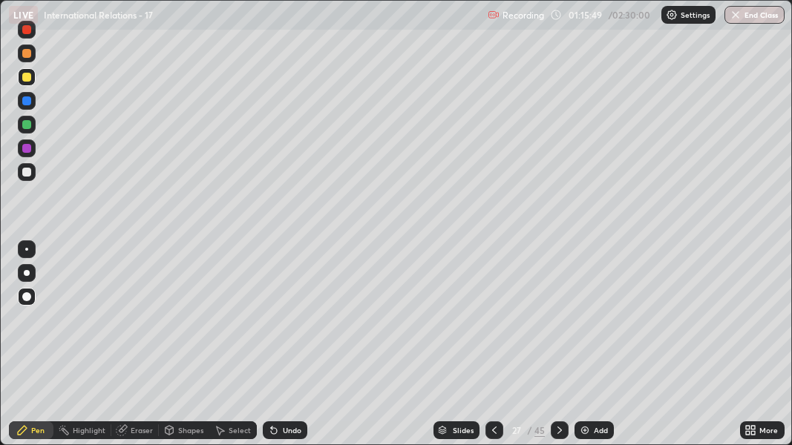
click at [26, 75] on div at bounding box center [26, 77] width 9 height 9
click at [451, 325] on div "Slides" at bounding box center [457, 431] width 46 height 18
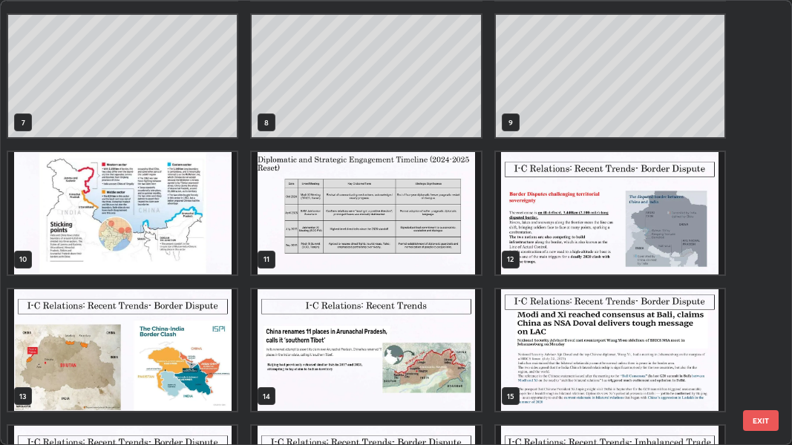
scroll to position [267, 0]
click at [283, 225] on img "grid" at bounding box center [366, 213] width 229 height 122
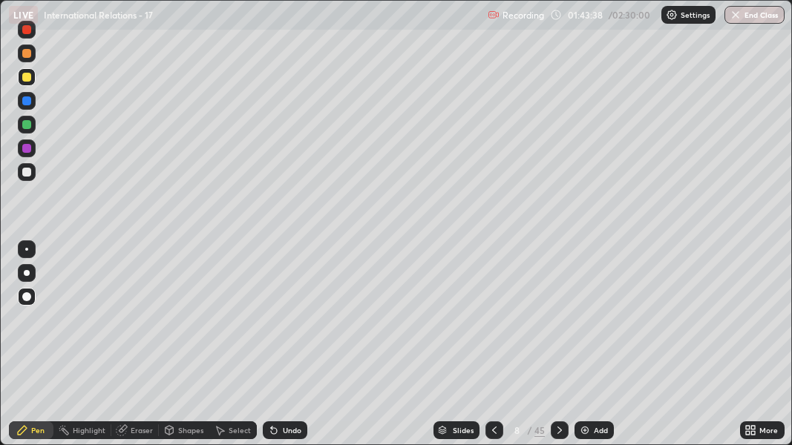
click at [449, 325] on div "Slides" at bounding box center [457, 431] width 46 height 18
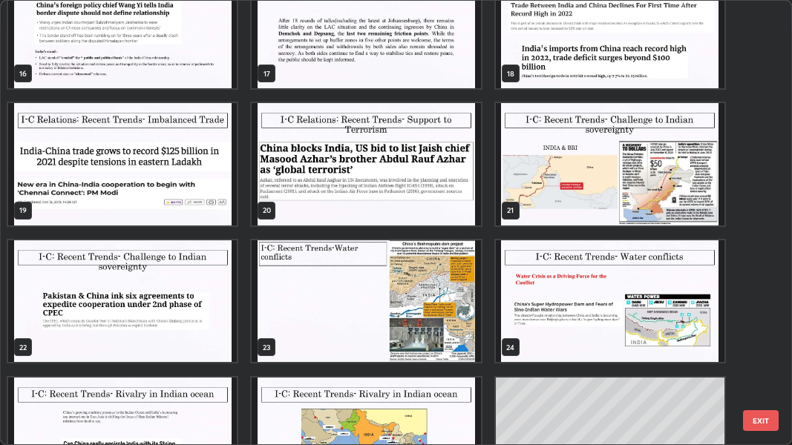
scroll to position [729, 0]
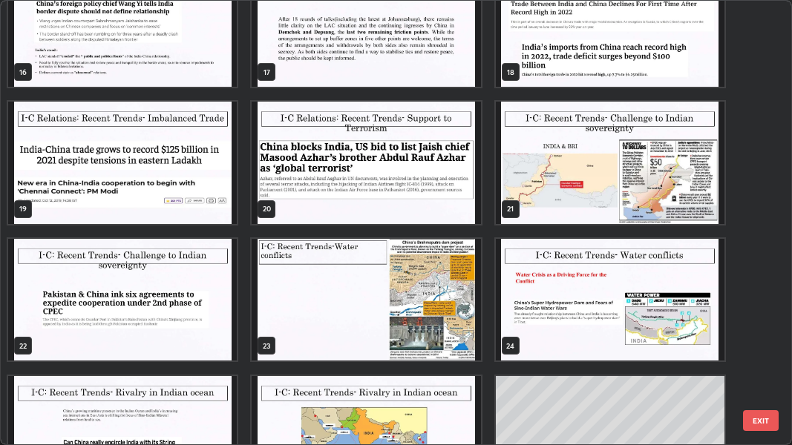
click at [633, 196] on img "grid" at bounding box center [610, 163] width 229 height 122
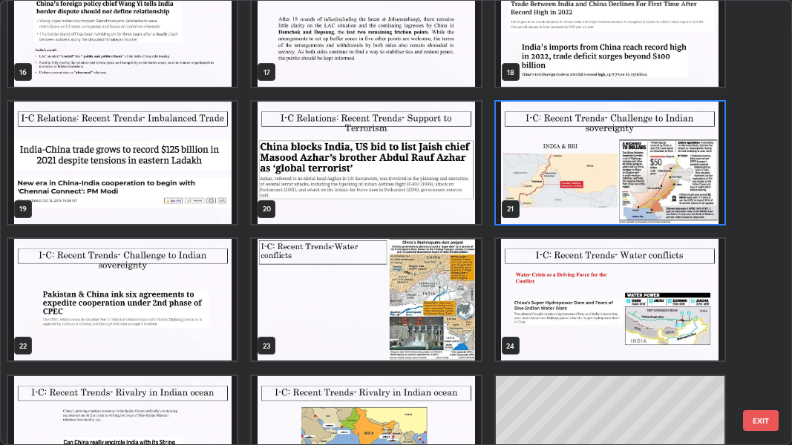
click at [631, 189] on img "grid" at bounding box center [610, 163] width 229 height 122
click at [632, 185] on img "grid" at bounding box center [610, 163] width 229 height 122
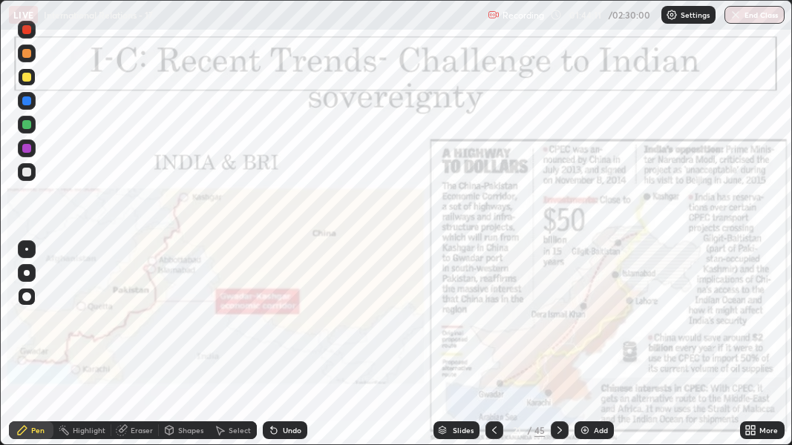
click at [450, 325] on div "Slides" at bounding box center [457, 431] width 46 height 18
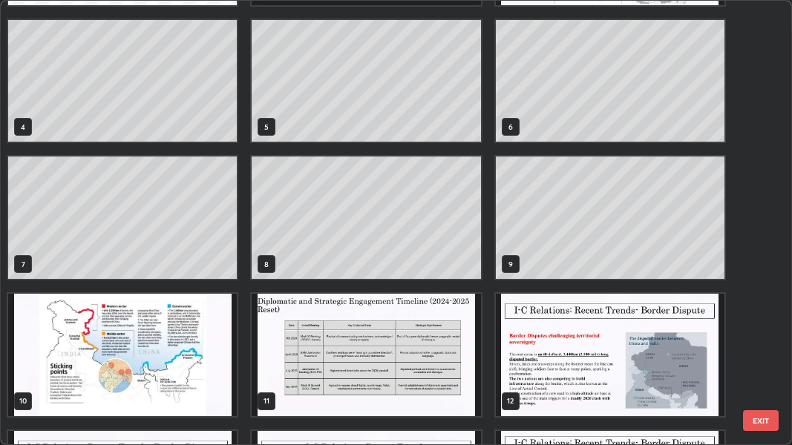
scroll to position [124, 0]
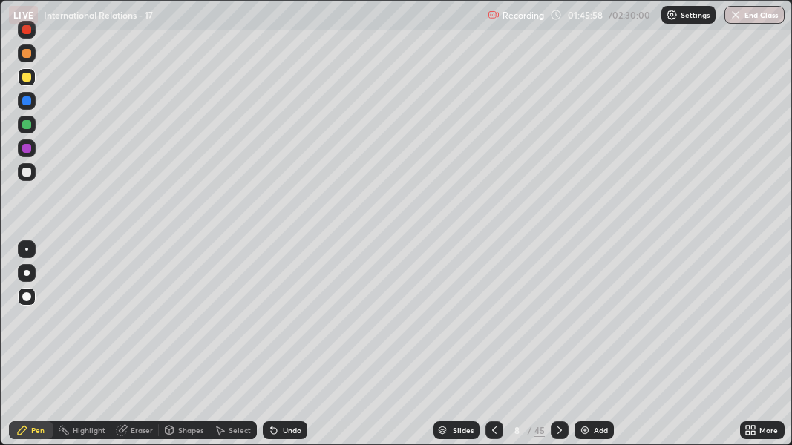
click at [443, 325] on icon at bounding box center [442, 430] width 9 height 9
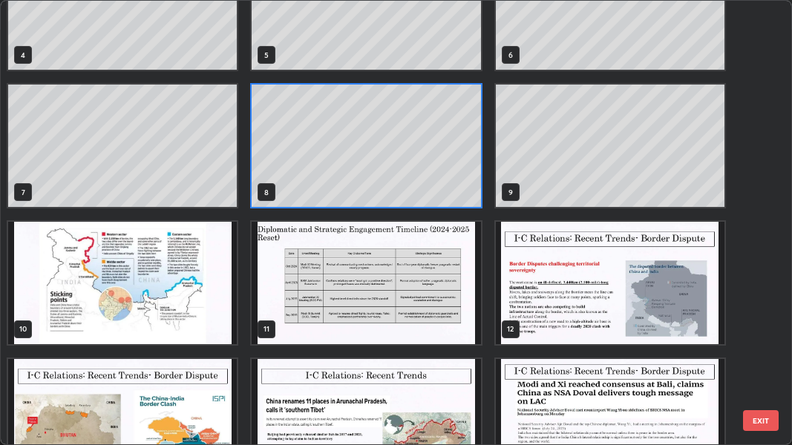
scroll to position [199, 0]
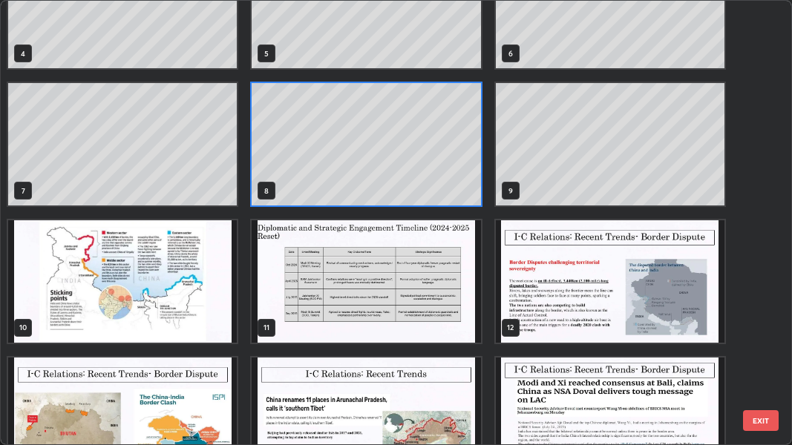
click at [297, 283] on img "grid" at bounding box center [366, 281] width 229 height 122
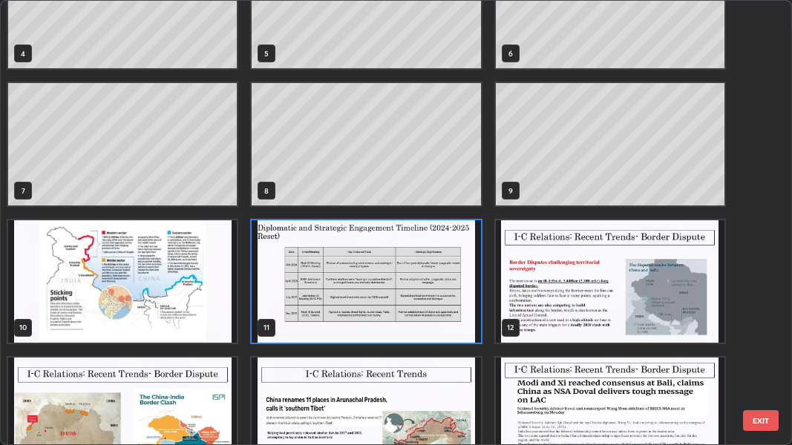
click at [299, 285] on img "grid" at bounding box center [366, 281] width 229 height 122
click at [301, 283] on img "grid" at bounding box center [366, 281] width 229 height 122
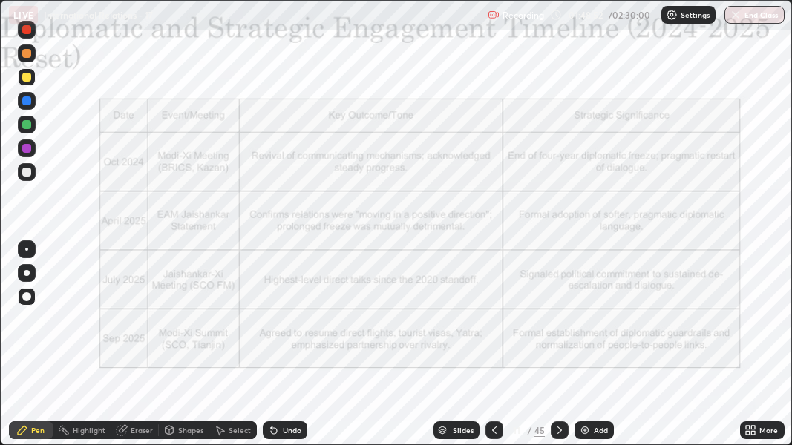
click at [580, 325] on img at bounding box center [585, 431] width 12 height 12
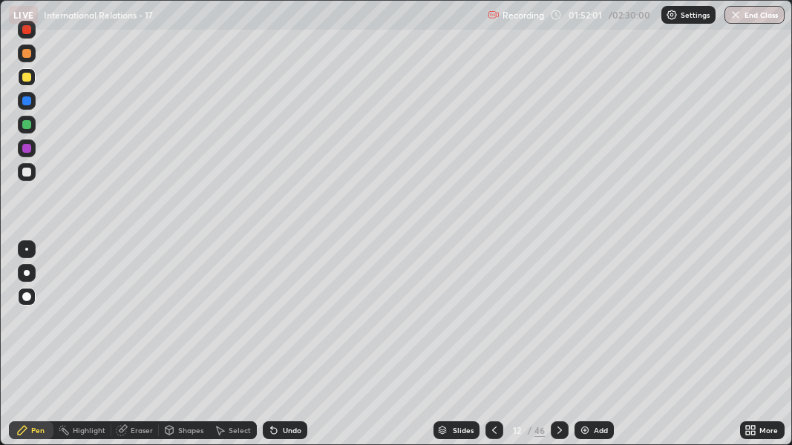
click at [444, 325] on icon at bounding box center [442, 429] width 7 height 4
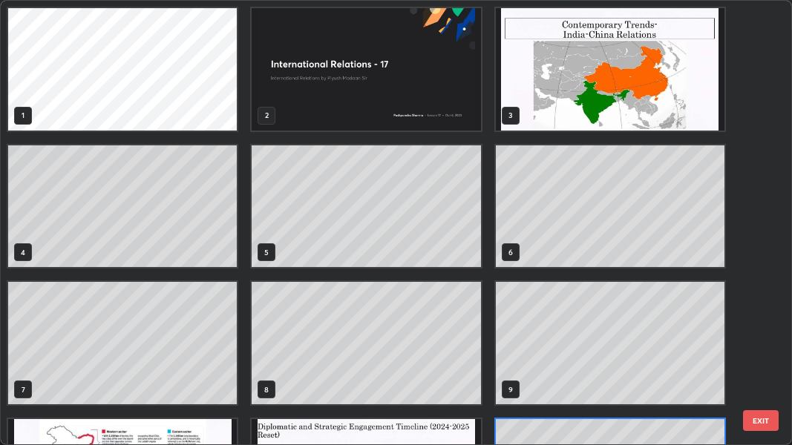
scroll to position [439, 783]
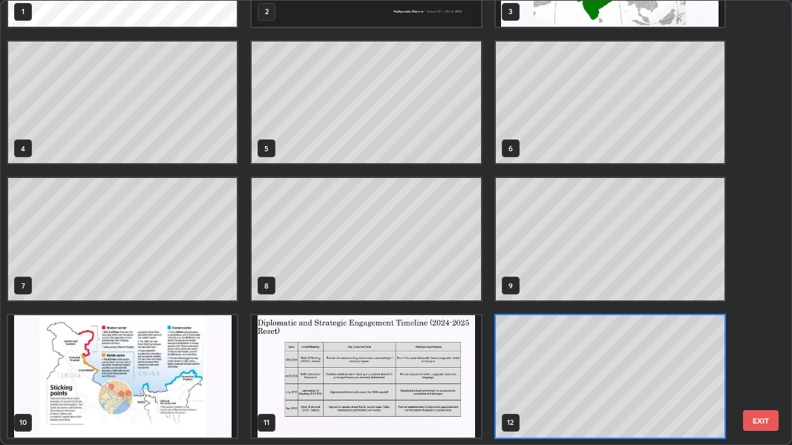
click at [267, 325] on img "grid" at bounding box center [366, 376] width 229 height 122
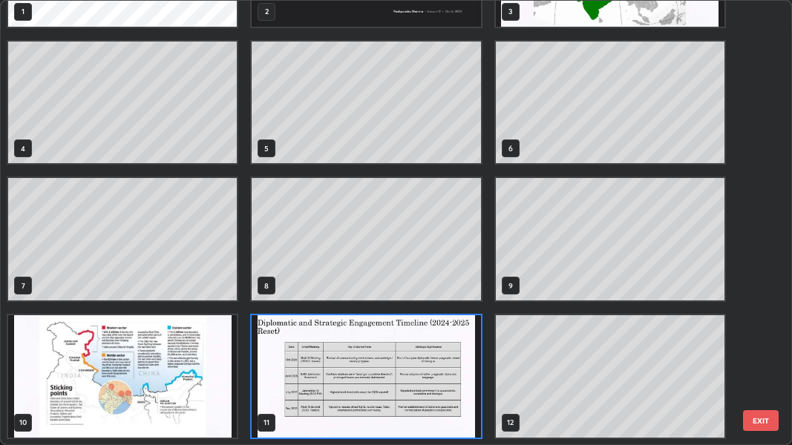
click at [275, 325] on img "grid" at bounding box center [366, 376] width 229 height 122
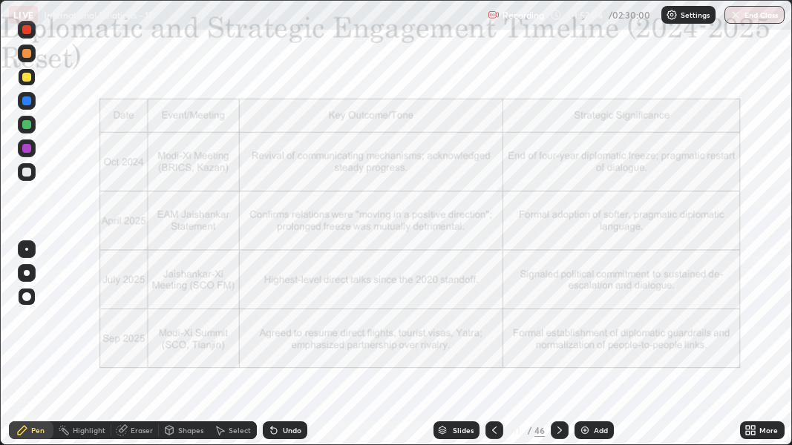
click at [275, 325] on img "grid" at bounding box center [366, 376] width 229 height 122
click at [19, 77] on div at bounding box center [27, 77] width 18 height 18
click at [23, 73] on div at bounding box center [26, 77] width 9 height 9
click at [27, 75] on div at bounding box center [26, 77] width 9 height 9
click at [28, 76] on div at bounding box center [26, 77] width 9 height 9
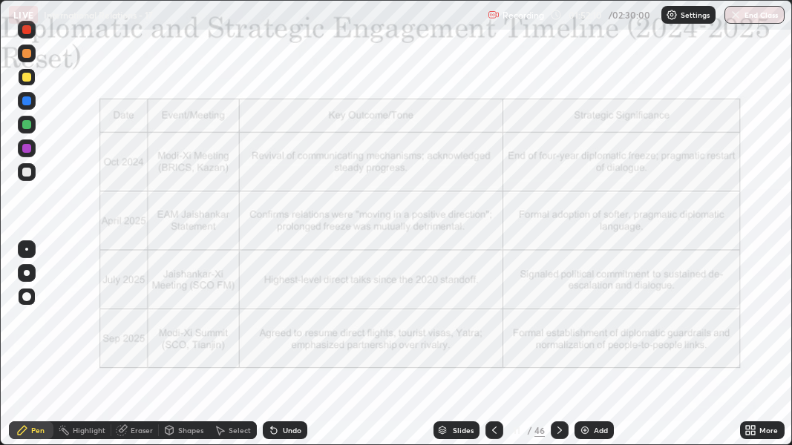
click at [22, 31] on div at bounding box center [27, 30] width 18 height 18
click at [23, 31] on div at bounding box center [26, 29] width 9 height 9
click at [22, 31] on div at bounding box center [26, 29] width 9 height 9
click at [556, 325] on icon at bounding box center [560, 431] width 12 height 12
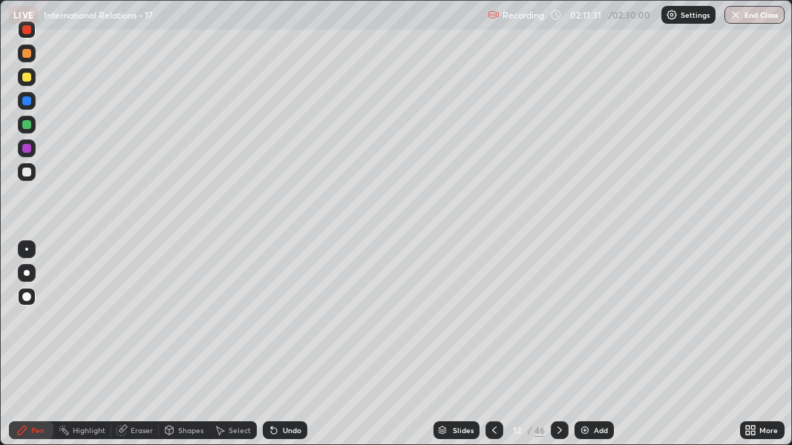
click at [582, 325] on img at bounding box center [585, 431] width 12 height 12
click at [448, 325] on div "Slides" at bounding box center [457, 431] width 46 height 18
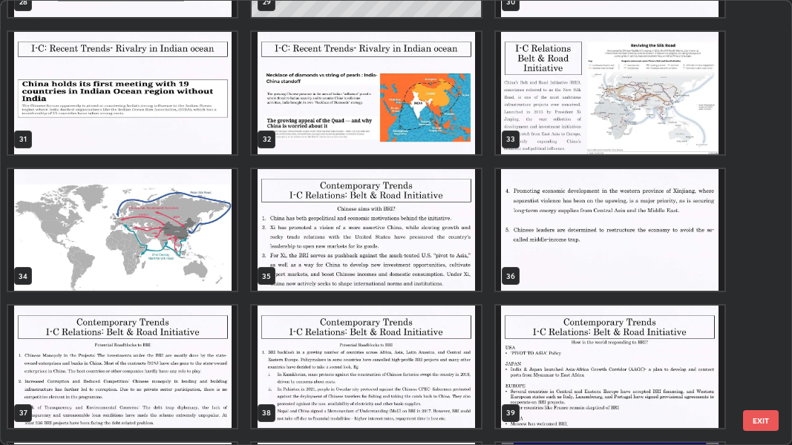
scroll to position [1350, 0]
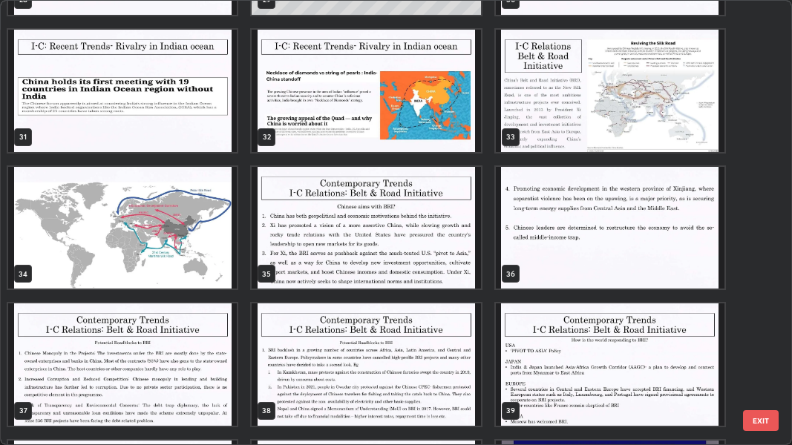
click at [189, 250] on img "grid" at bounding box center [122, 228] width 229 height 122
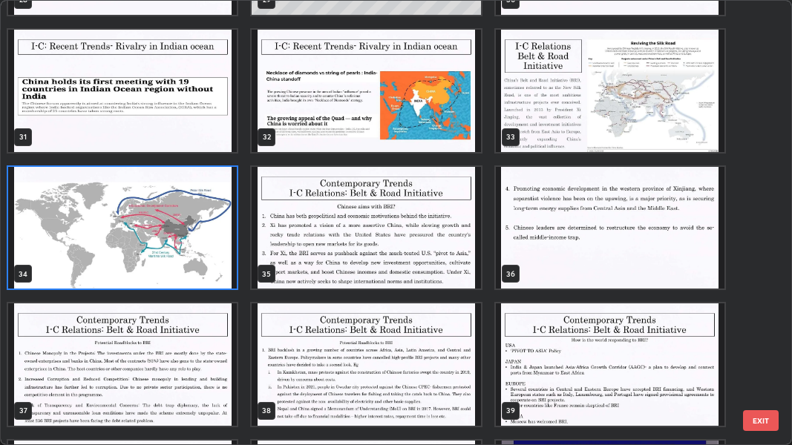
click at [189, 244] on img "grid" at bounding box center [122, 228] width 229 height 122
click at [191, 243] on img "grid" at bounding box center [122, 228] width 229 height 122
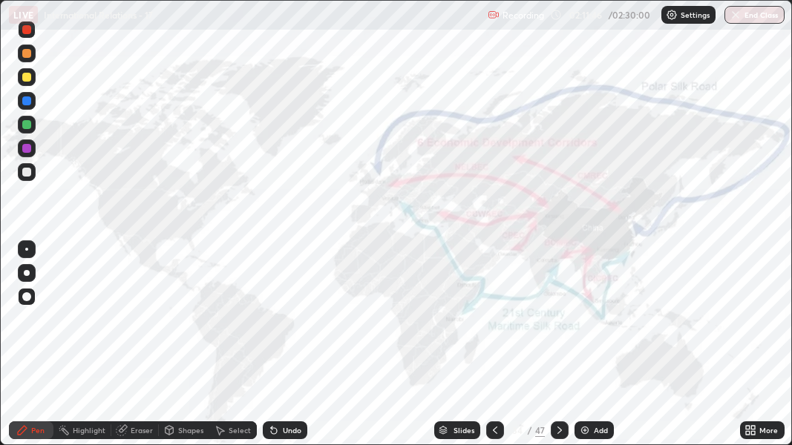
click at [192, 241] on img "grid" at bounding box center [122, 228] width 229 height 122
click at [557, 325] on icon at bounding box center [559, 430] width 4 height 7
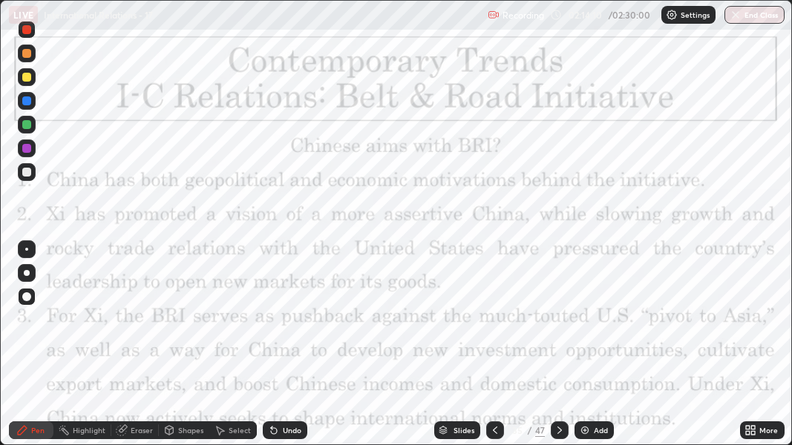
click at [560, 325] on icon at bounding box center [560, 431] width 12 height 12
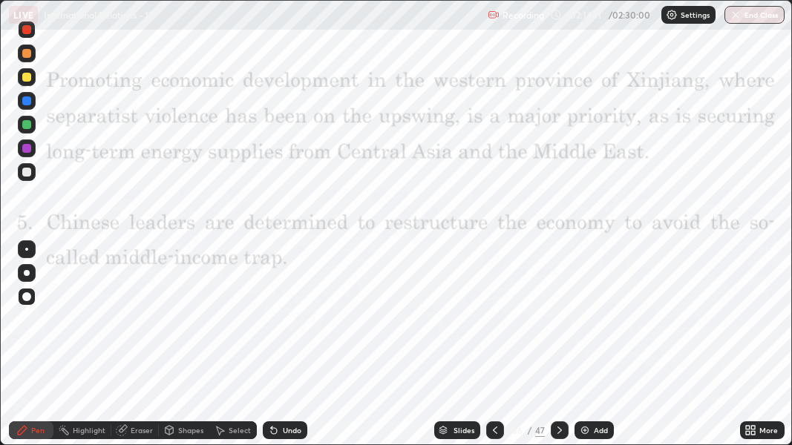
click at [558, 325] on icon at bounding box center [559, 430] width 4 height 7
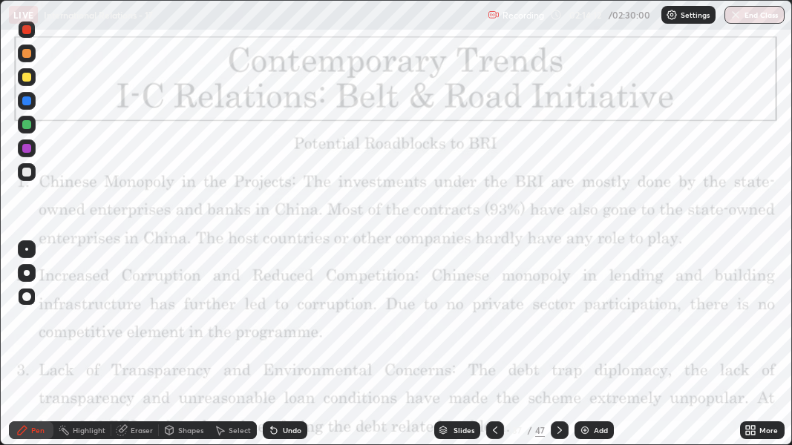
click at [554, 325] on icon at bounding box center [560, 431] width 12 height 12
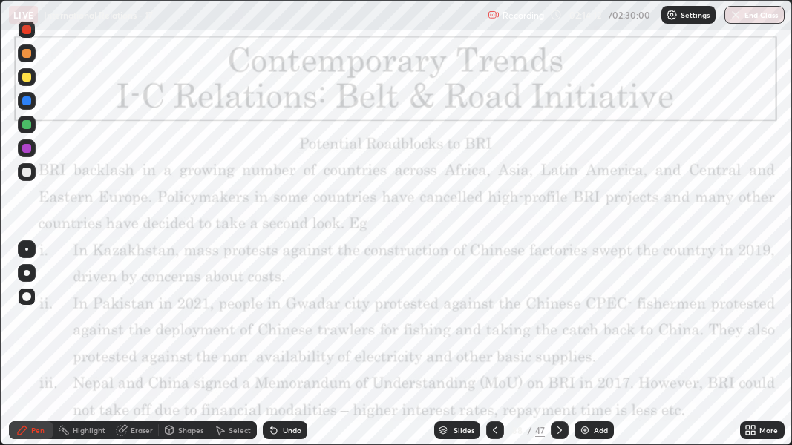
click at [552, 325] on div at bounding box center [560, 431] width 18 height 18
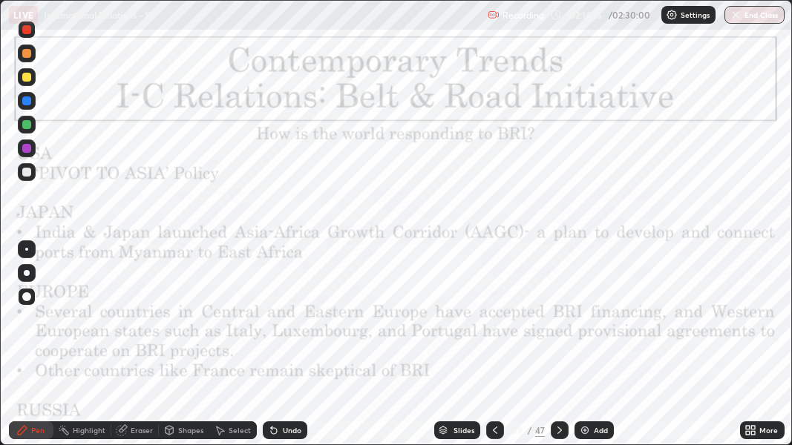
click at [557, 325] on icon at bounding box center [560, 431] width 12 height 12
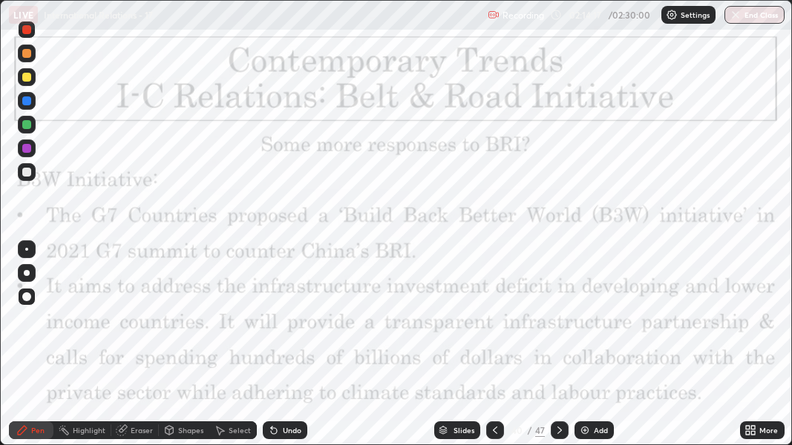
click at [564, 325] on div at bounding box center [560, 431] width 18 height 18
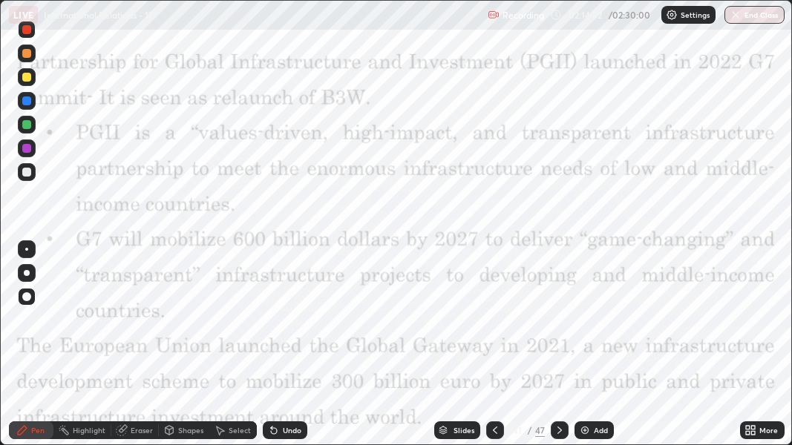
click at [23, 30] on div at bounding box center [26, 29] width 9 height 9
click at [24, 32] on div at bounding box center [26, 29] width 9 height 9
click at [24, 31] on div at bounding box center [26, 29] width 9 height 9
click at [27, 31] on div at bounding box center [26, 29] width 9 height 9
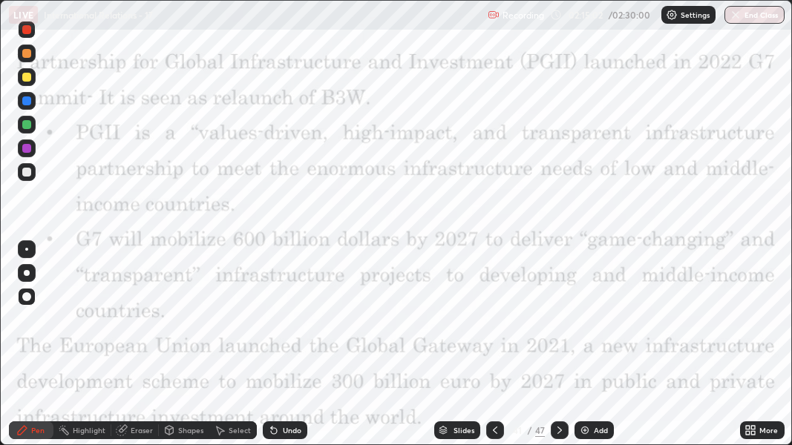
click at [580, 325] on img at bounding box center [585, 431] width 12 height 12
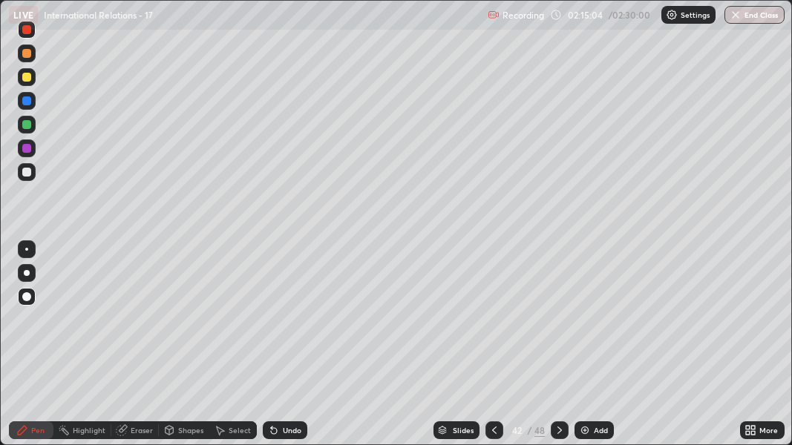
click at [23, 75] on div at bounding box center [26, 77] width 9 height 9
click at [493, 325] on icon at bounding box center [494, 431] width 12 height 12
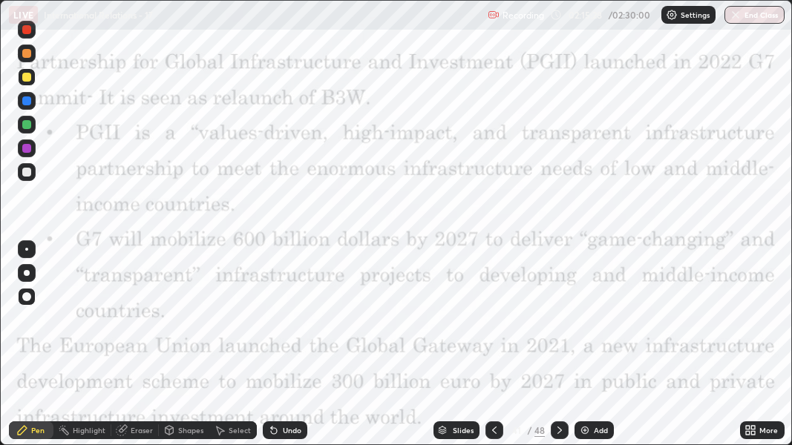
click at [23, 33] on div at bounding box center [27, 30] width 18 height 18
click at [23, 33] on div at bounding box center [26, 29] width 9 height 9
click at [493, 325] on icon at bounding box center [494, 431] width 12 height 12
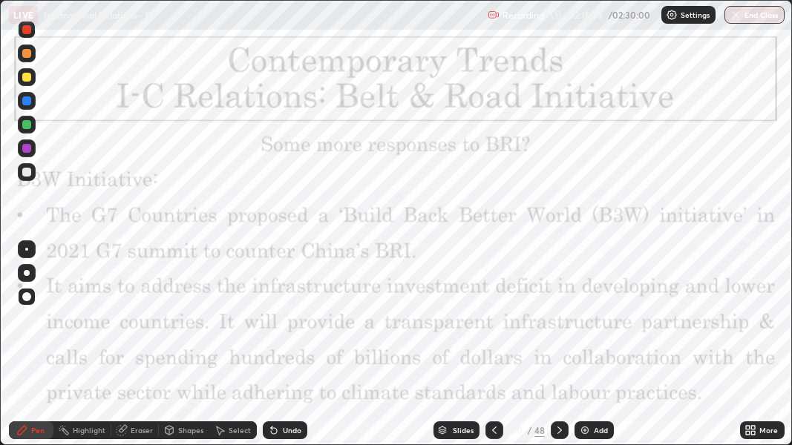
click at [493, 325] on icon at bounding box center [494, 431] width 12 height 12
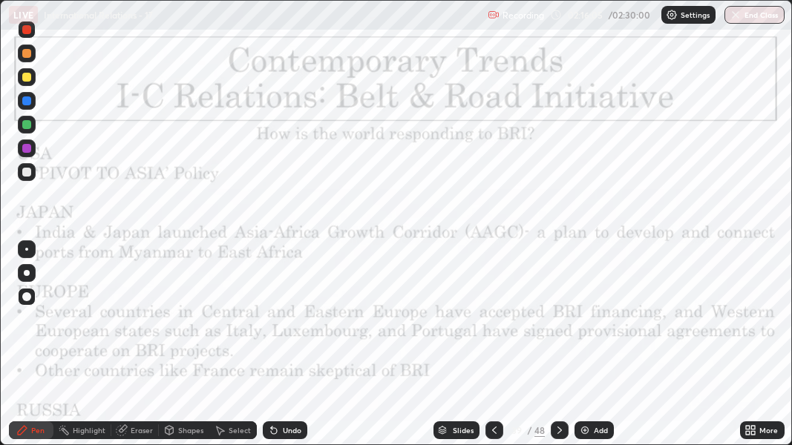
click at [24, 74] on div at bounding box center [26, 77] width 9 height 9
click at [24, 75] on div at bounding box center [26, 77] width 9 height 9
click at [560, 325] on icon at bounding box center [559, 430] width 4 height 7
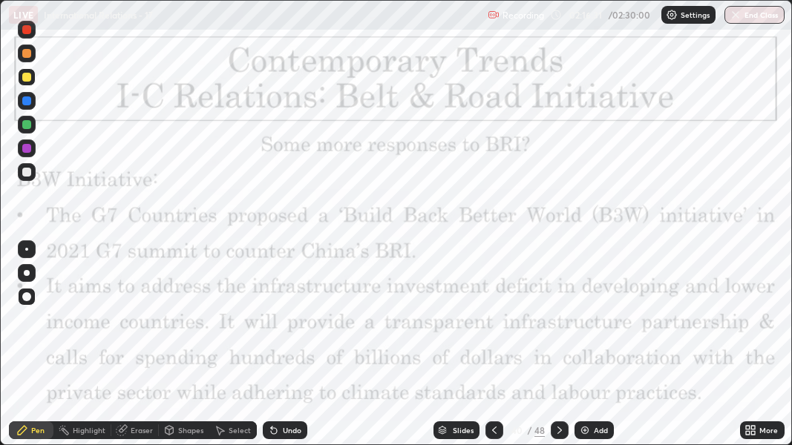
click at [559, 325] on icon at bounding box center [559, 430] width 4 height 7
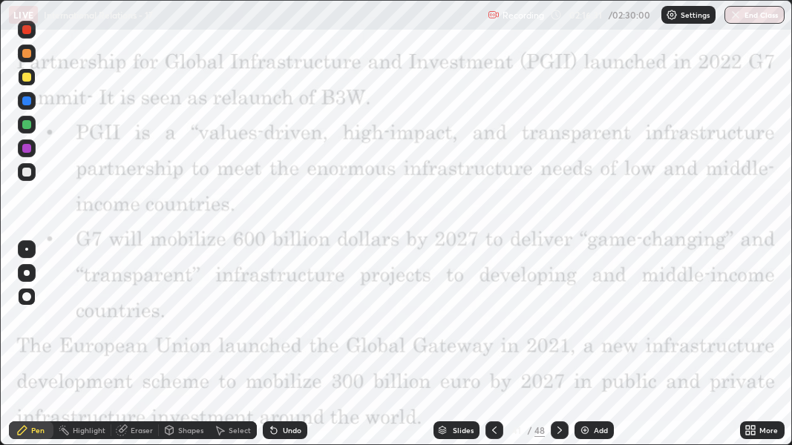
click at [560, 325] on icon at bounding box center [560, 431] width 12 height 12
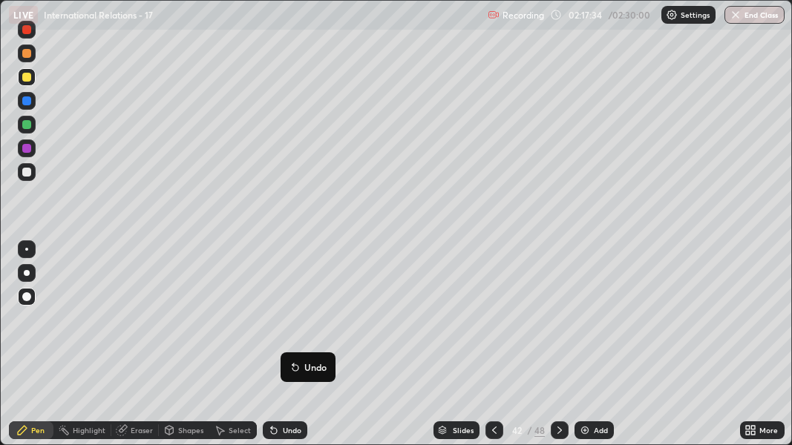
click at [304, 325] on button "Undo" at bounding box center [308, 368] width 43 height 18
click at [492, 325] on icon at bounding box center [494, 431] width 12 height 12
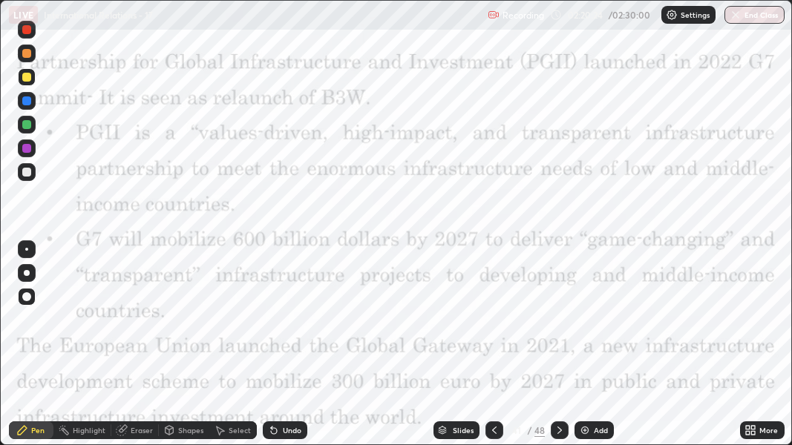
click at [556, 325] on icon at bounding box center [560, 431] width 12 height 12
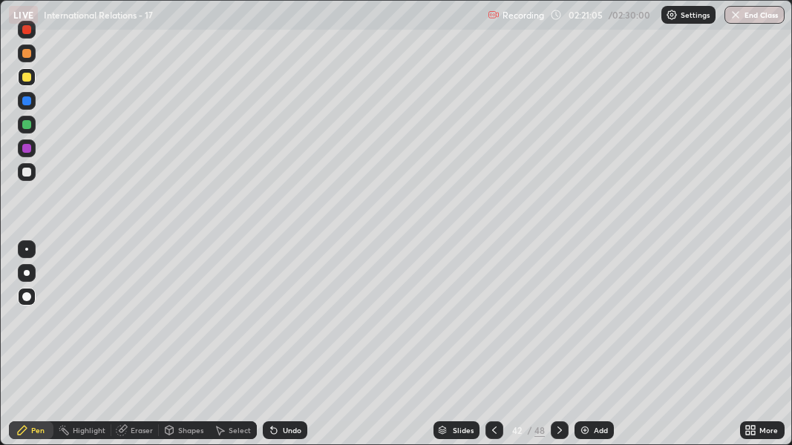
click at [557, 325] on icon at bounding box center [560, 431] width 12 height 12
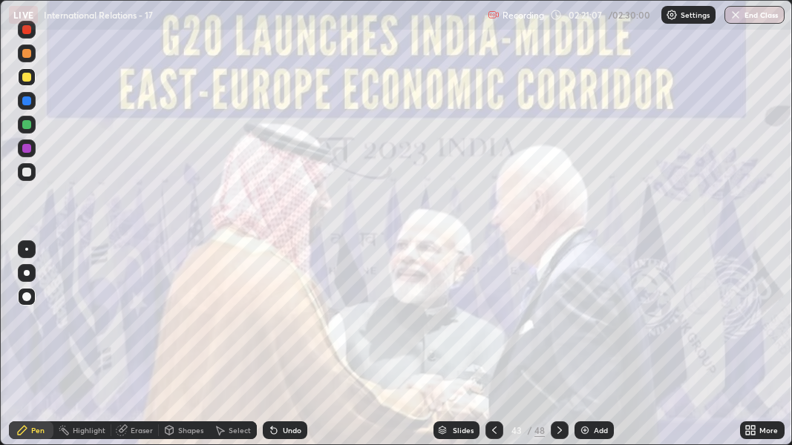
click at [565, 325] on div at bounding box center [560, 431] width 18 height 18
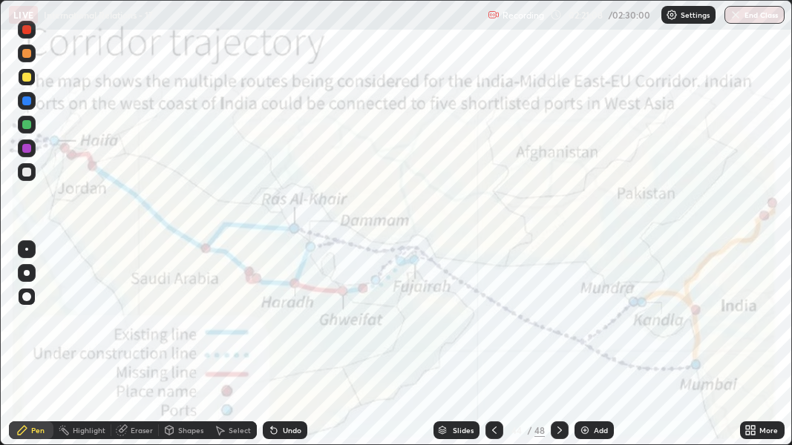
click at [562, 325] on div at bounding box center [560, 431] width 18 height 30
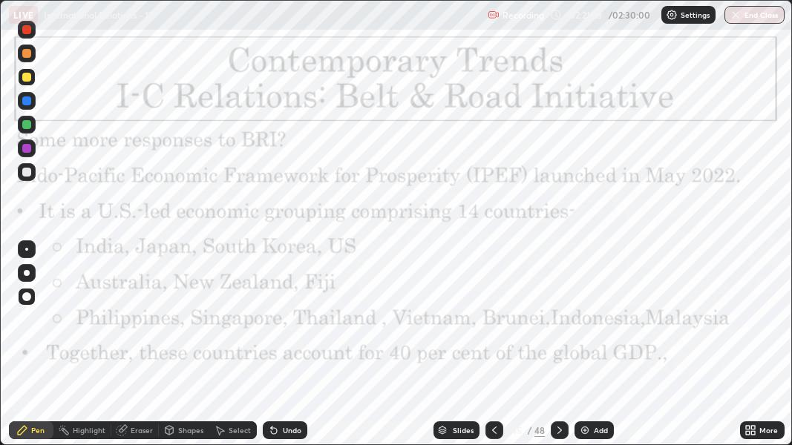
click at [493, 325] on div at bounding box center [494, 431] width 18 height 18
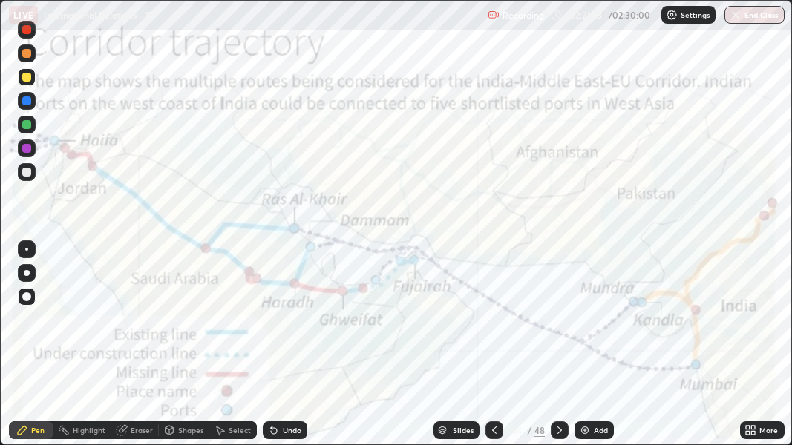
click at [497, 325] on div at bounding box center [494, 431] width 18 height 18
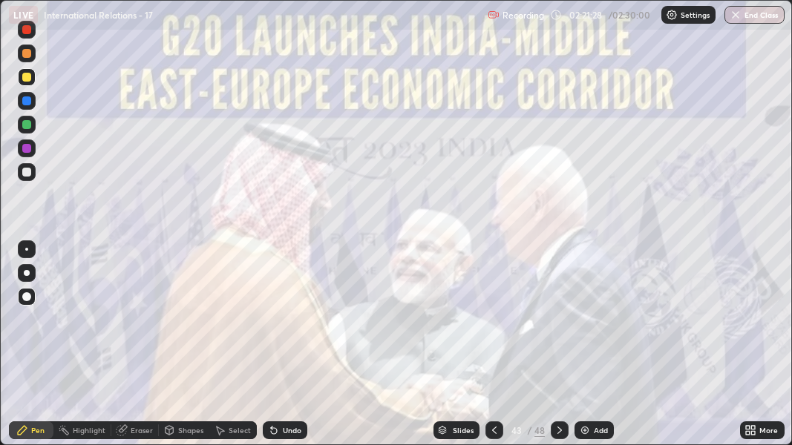
click at [499, 325] on div at bounding box center [494, 431] width 18 height 18
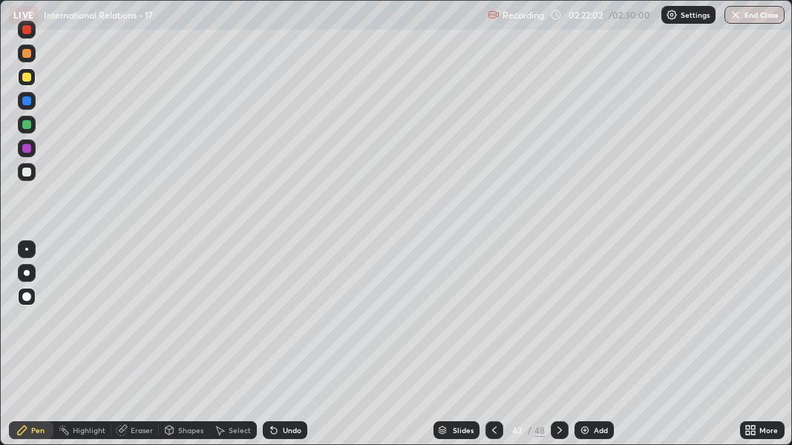
click at [27, 53] on div at bounding box center [26, 53] width 9 height 9
click at [560, 325] on icon at bounding box center [559, 430] width 4 height 7
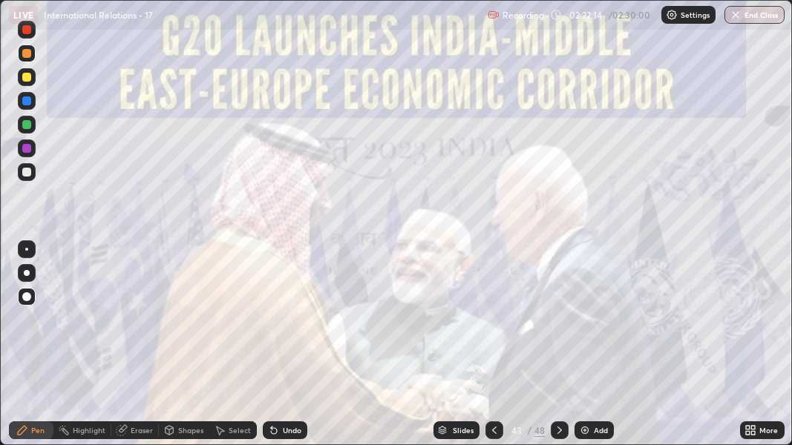
click at [557, 325] on icon at bounding box center [560, 431] width 12 height 12
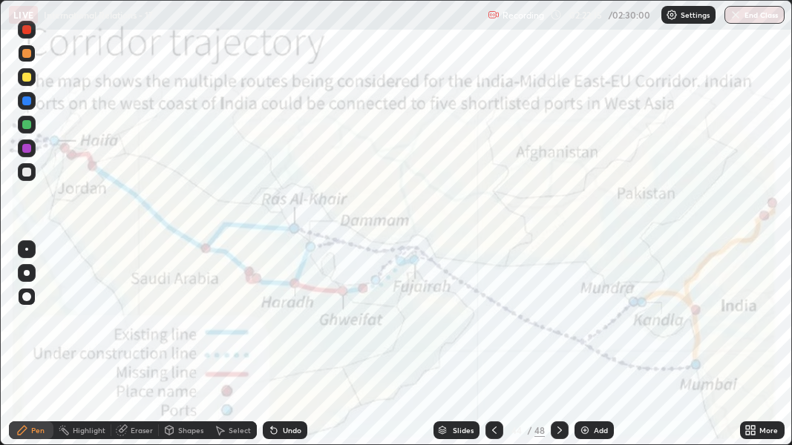
click at [557, 325] on icon at bounding box center [560, 431] width 12 height 12
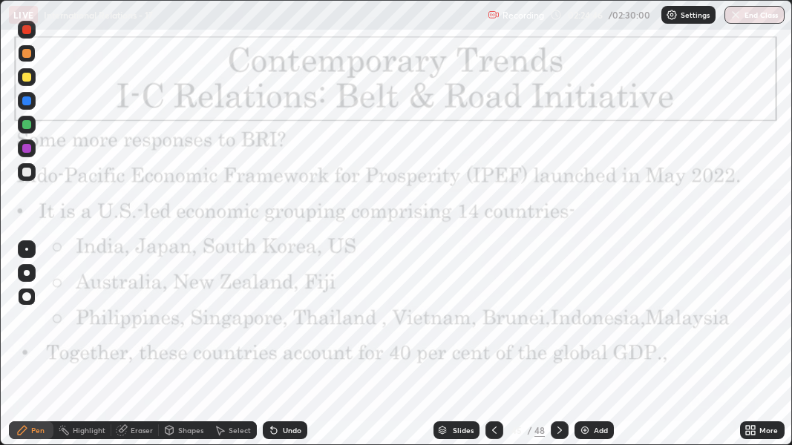
click at [493, 325] on icon at bounding box center [494, 431] width 12 height 12
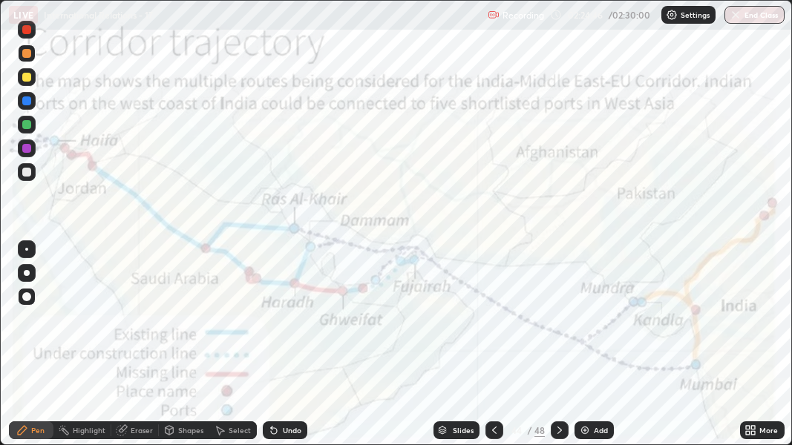
click at [494, 325] on icon at bounding box center [494, 431] width 12 height 12
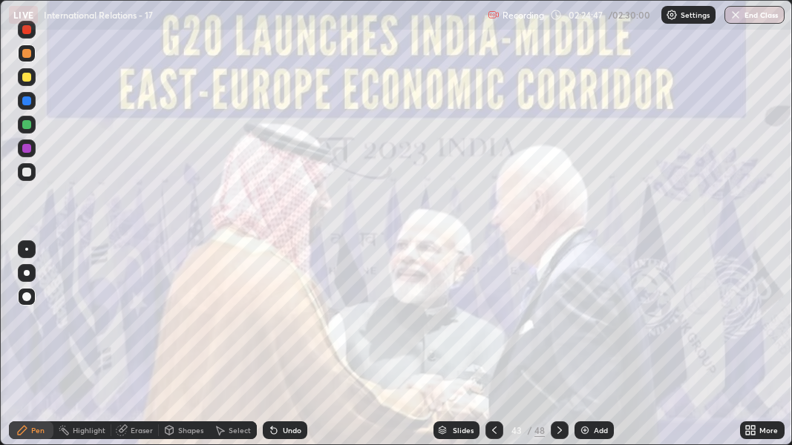
click at [493, 325] on icon at bounding box center [494, 431] width 12 height 12
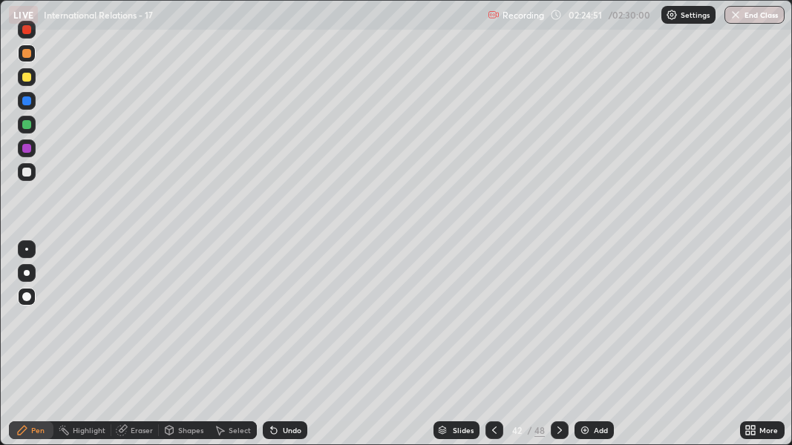
click at [586, 325] on img at bounding box center [585, 431] width 12 height 12
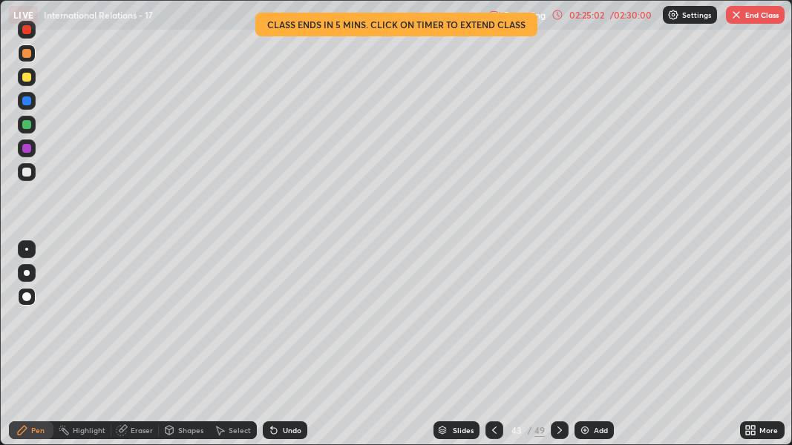
click at [602, 16] on div "02:25:02" at bounding box center [587, 14] width 42 height 9
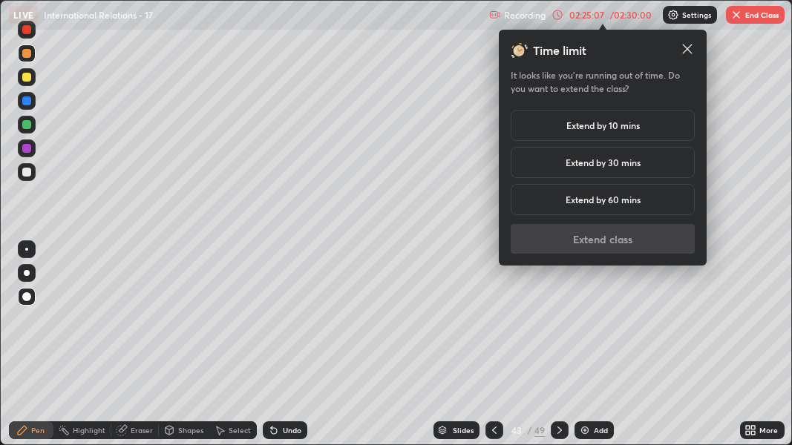
click at [690, 47] on icon at bounding box center [687, 49] width 15 height 15
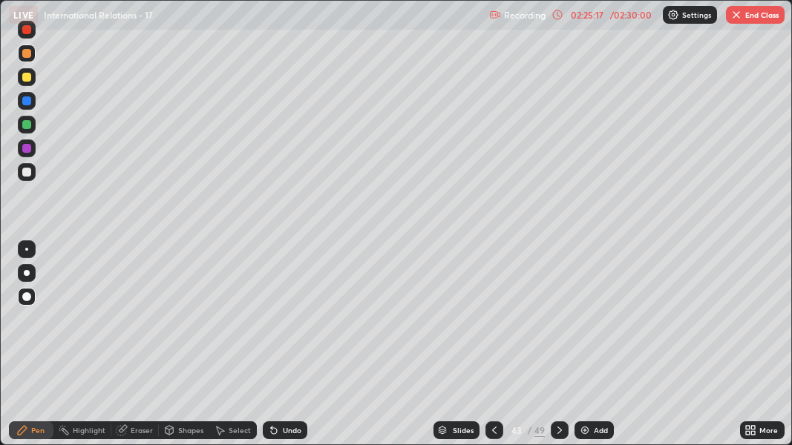
click at [493, 325] on icon at bounding box center [494, 431] width 12 height 12
click at [559, 325] on div at bounding box center [560, 431] width 18 height 18
click at [456, 325] on div "Slides" at bounding box center [457, 431] width 46 height 18
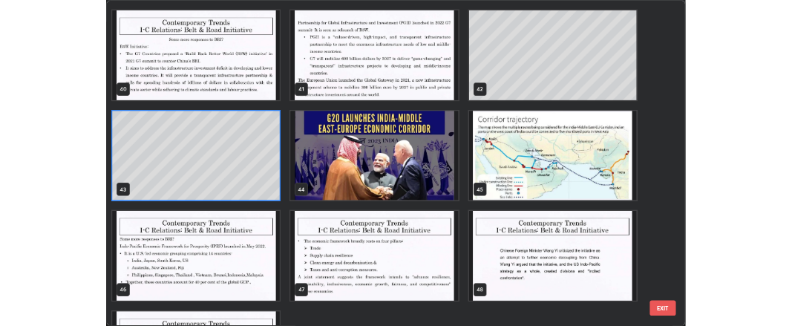
scroll to position [1790, 0]
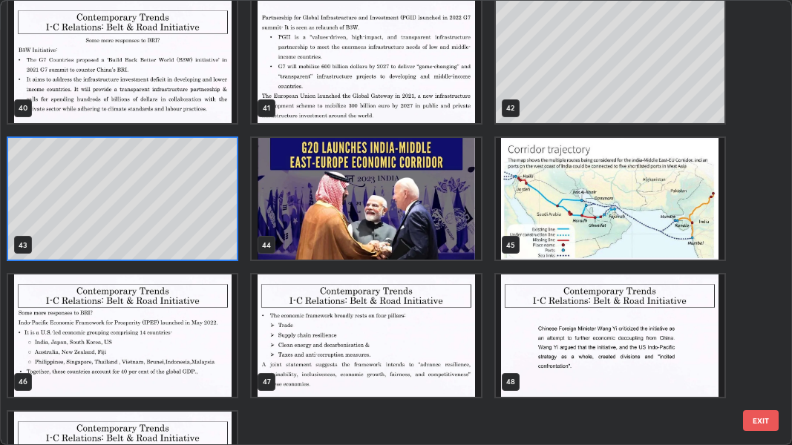
click at [307, 325] on img "grid" at bounding box center [366, 336] width 229 height 122
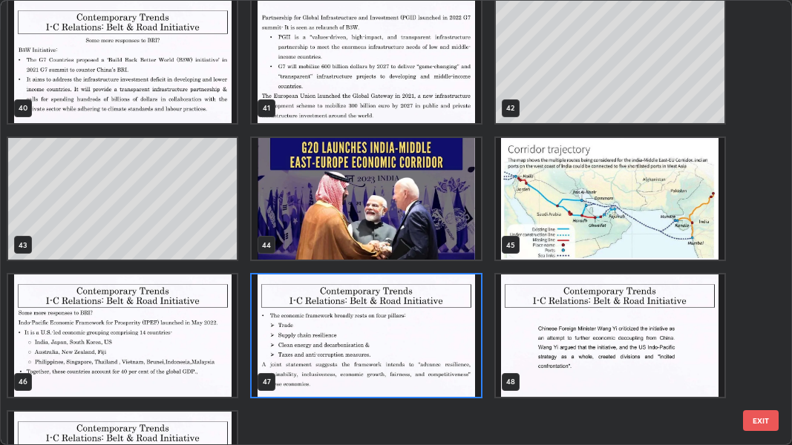
click at [308, 325] on img "grid" at bounding box center [366, 336] width 229 height 122
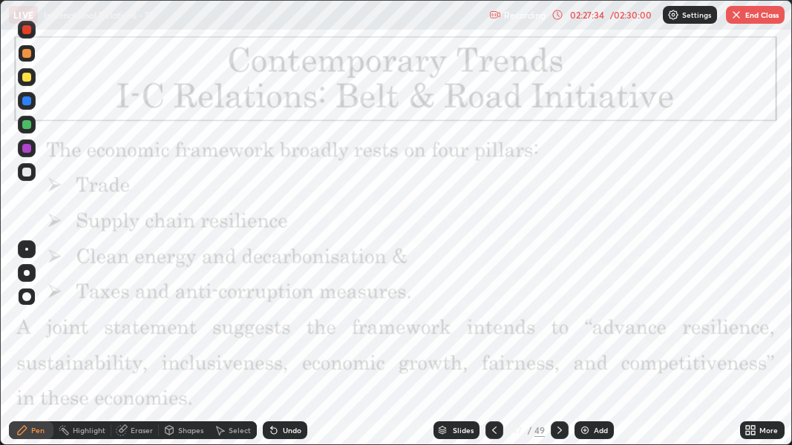
click at [29, 33] on div at bounding box center [26, 29] width 9 height 9
click at [30, 33] on div at bounding box center [26, 29] width 9 height 9
click at [493, 325] on icon at bounding box center [494, 431] width 12 height 12
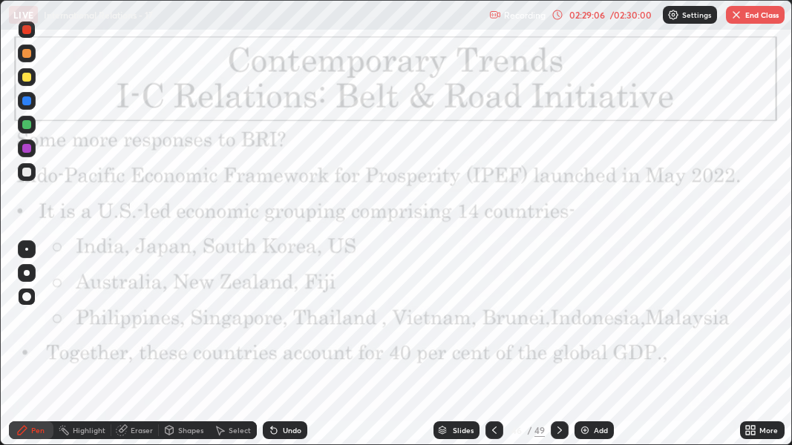
click at [558, 325] on icon at bounding box center [560, 431] width 12 height 12
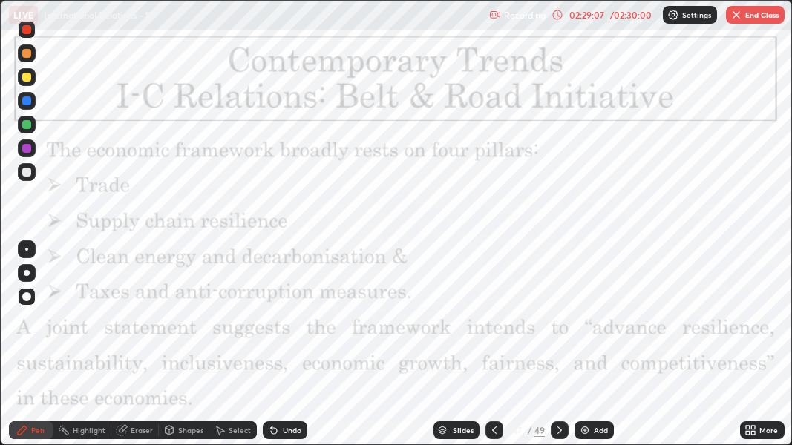
click at [557, 325] on icon at bounding box center [560, 431] width 12 height 12
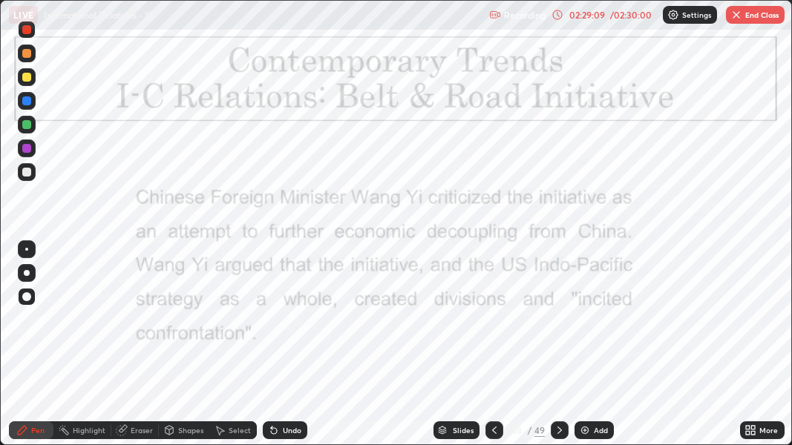
click at [494, 325] on icon at bounding box center [494, 431] width 12 height 12
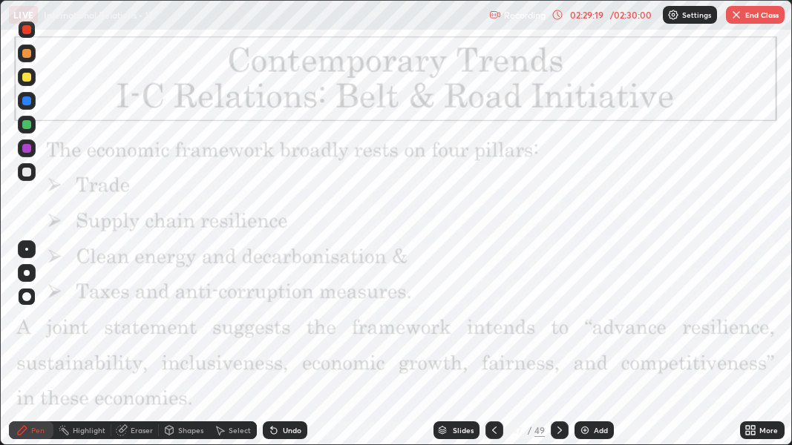
click at [600, 16] on div "02:29:19" at bounding box center [587, 14] width 42 height 9
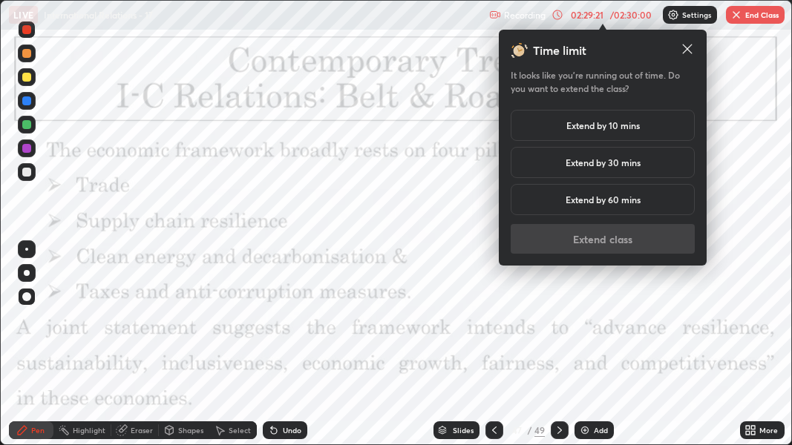
click at [592, 123] on h5 "Extend by 10 mins" at bounding box center [602, 125] width 73 height 13
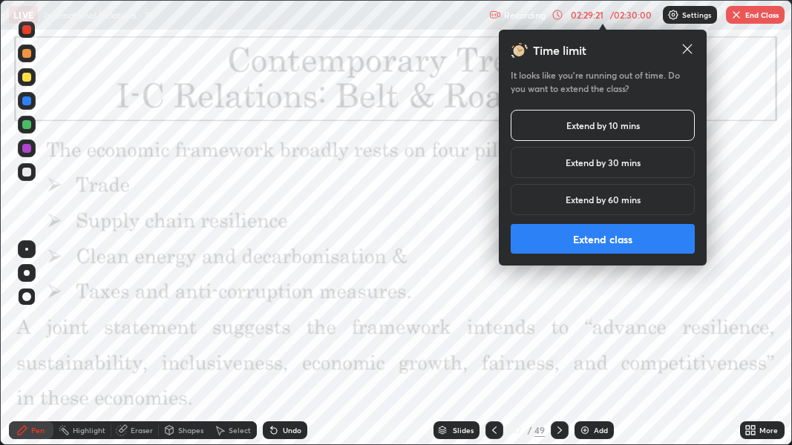
click at [612, 237] on button "Extend class" at bounding box center [603, 239] width 184 height 30
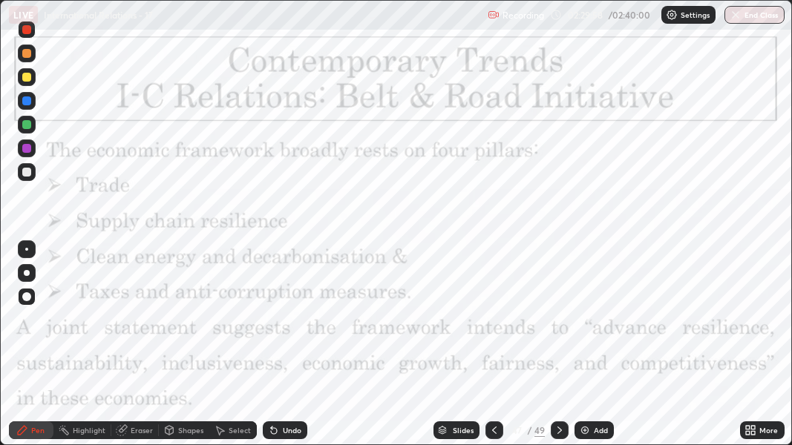
click at [493, 325] on icon at bounding box center [494, 431] width 12 height 12
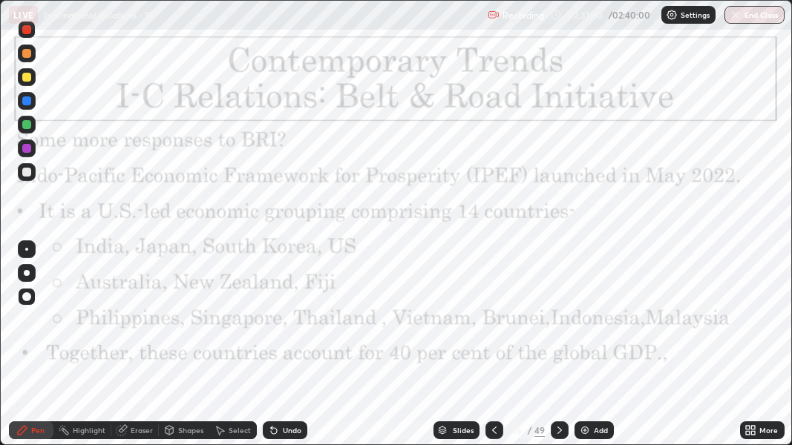
click at [557, 325] on icon at bounding box center [559, 430] width 4 height 7
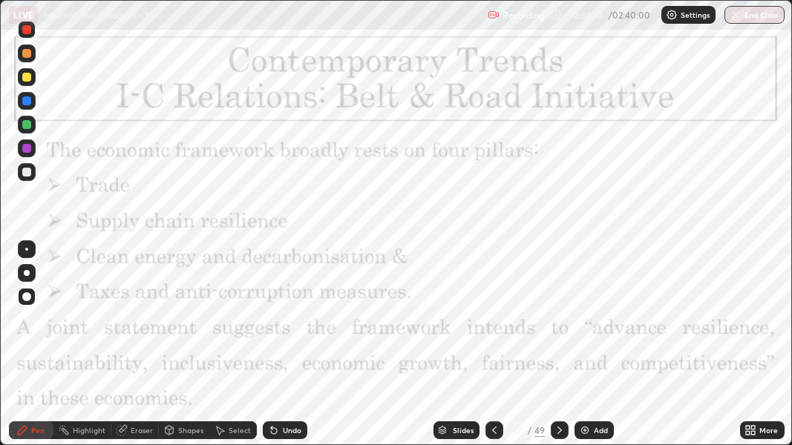
click at [557, 325] on icon at bounding box center [560, 431] width 12 height 12
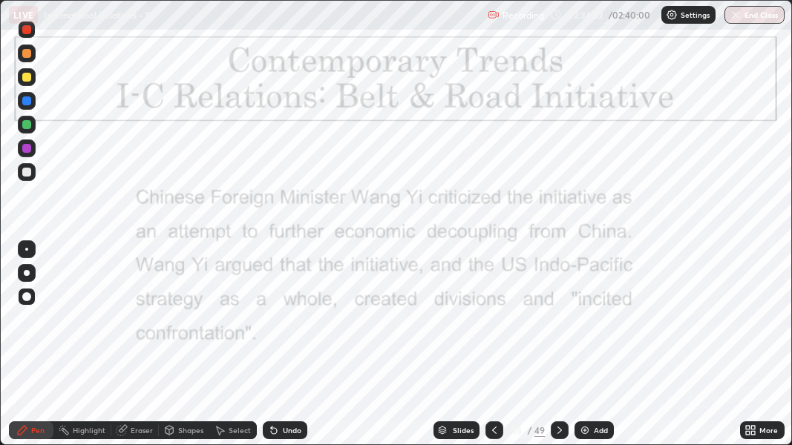
click at [558, 325] on icon at bounding box center [560, 431] width 12 height 12
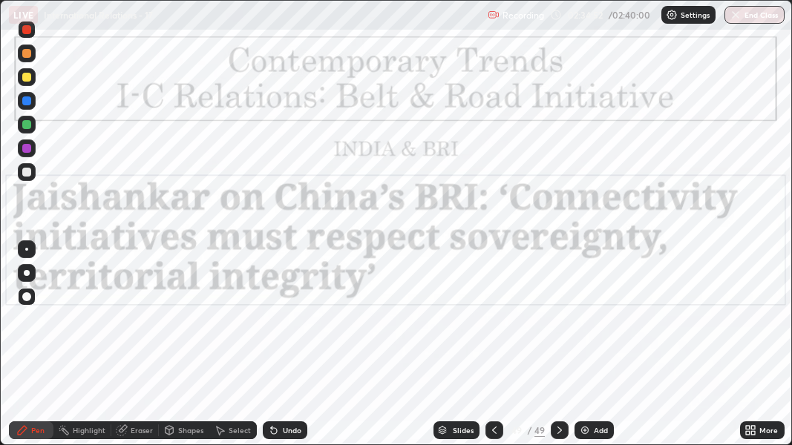
click at [558, 325] on icon at bounding box center [560, 431] width 12 height 12
click at [580, 325] on img at bounding box center [585, 431] width 12 height 12
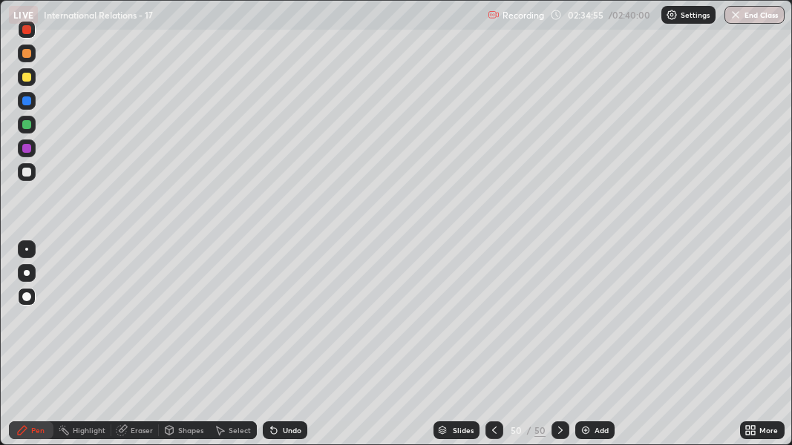
click at [27, 74] on div at bounding box center [26, 77] width 9 height 9
click at [757, 14] on button "End Class" at bounding box center [755, 15] width 59 height 18
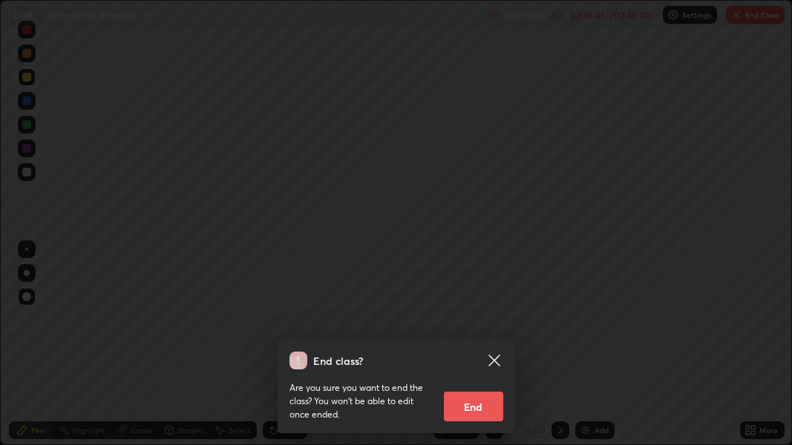
click at [479, 325] on button "End" at bounding box center [473, 407] width 59 height 30
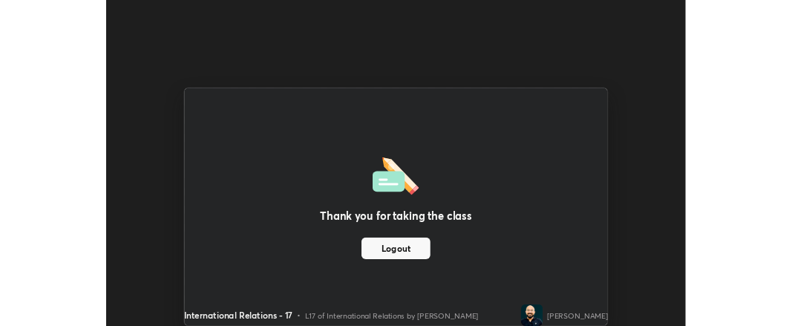
scroll to position [73905, 73438]
